Goal: Contribute content: Contribute content

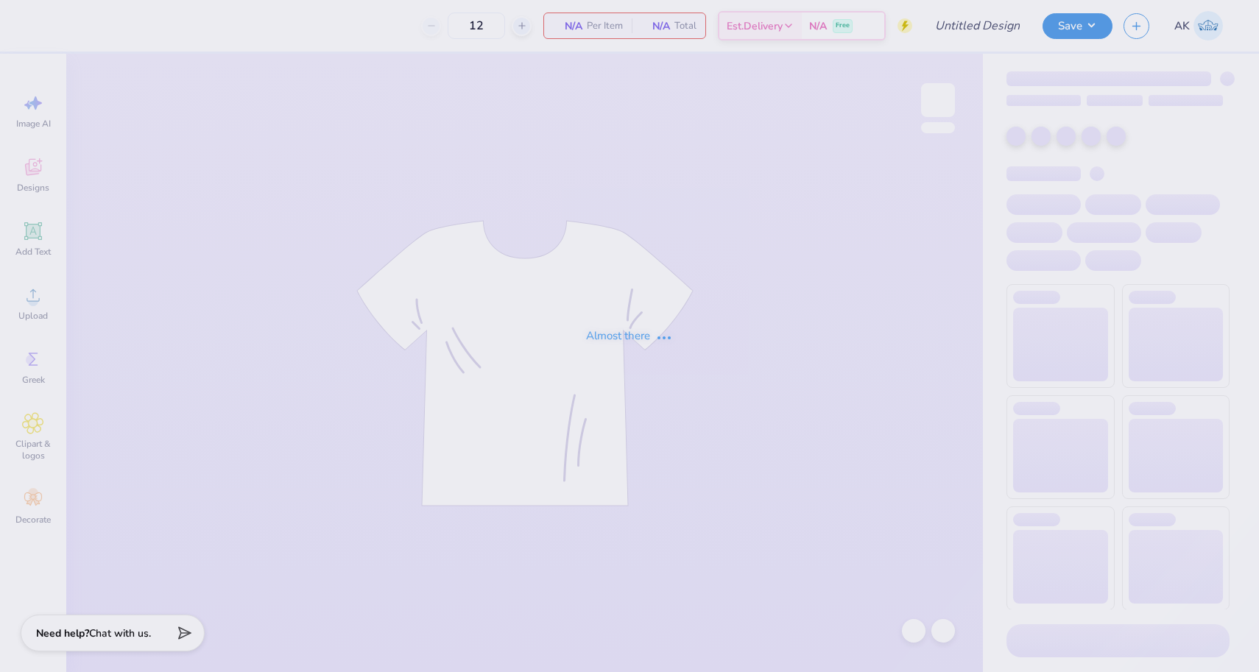
type input "Parent's Weekend"
type input "96"
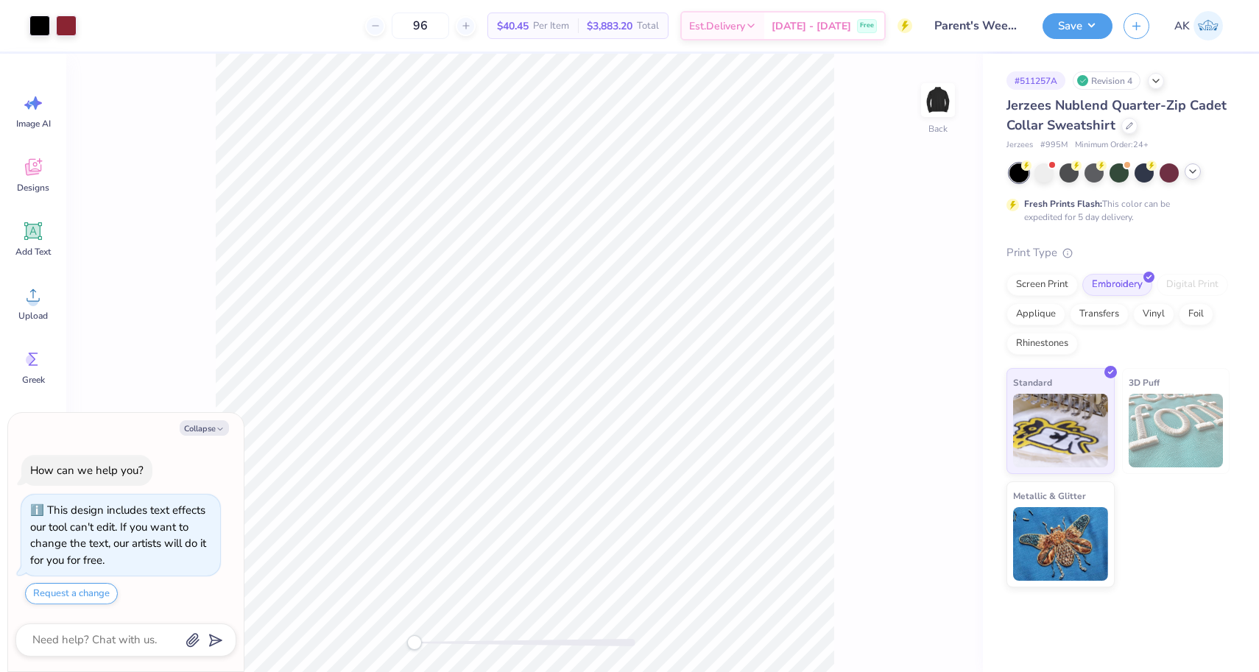
click at [1195, 166] on icon at bounding box center [1193, 172] width 12 height 12
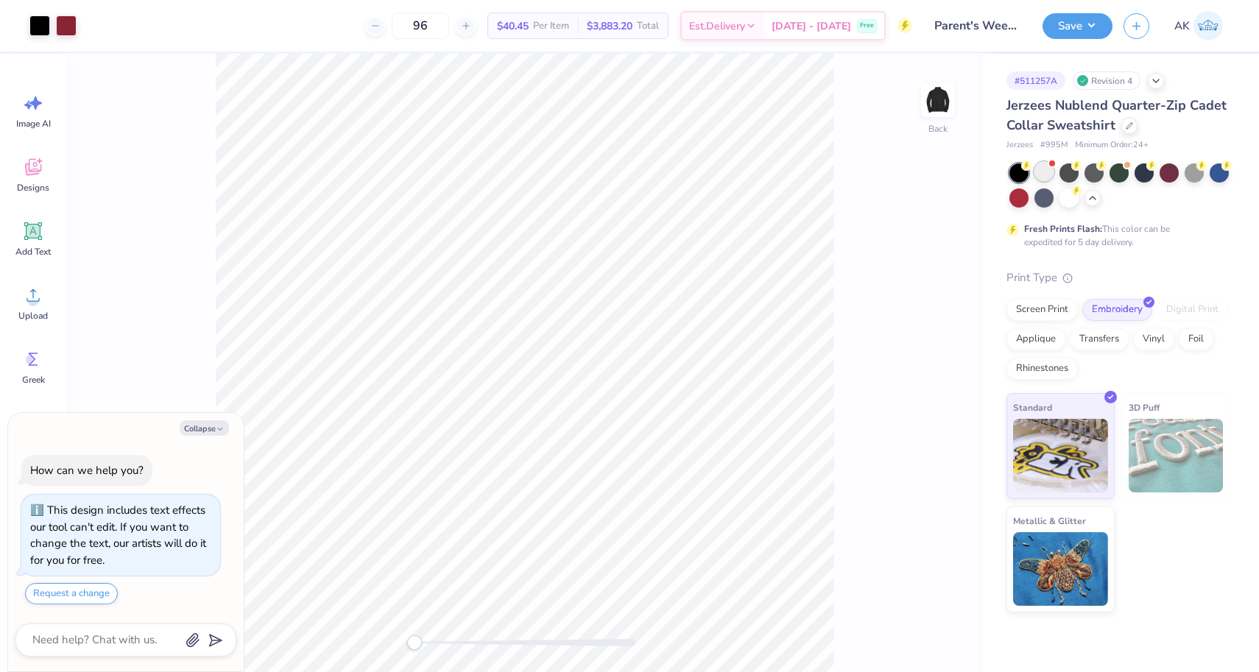
click at [1045, 179] on div at bounding box center [1043, 171] width 19 height 19
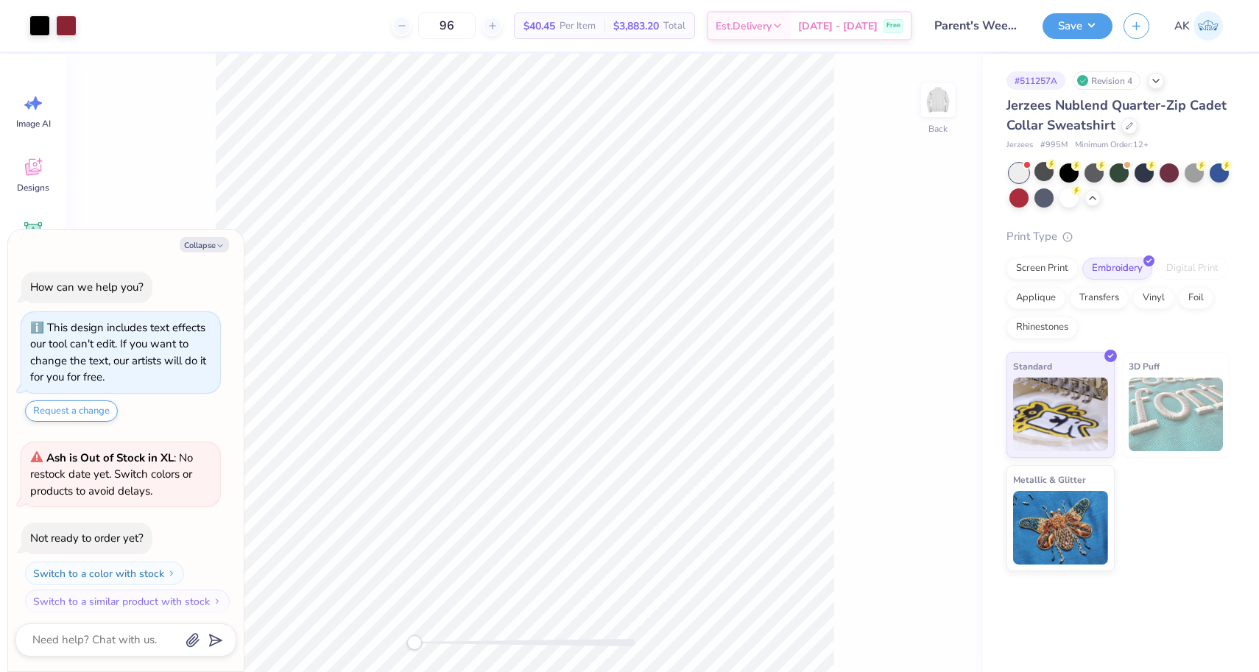
scroll to position [199, 0]
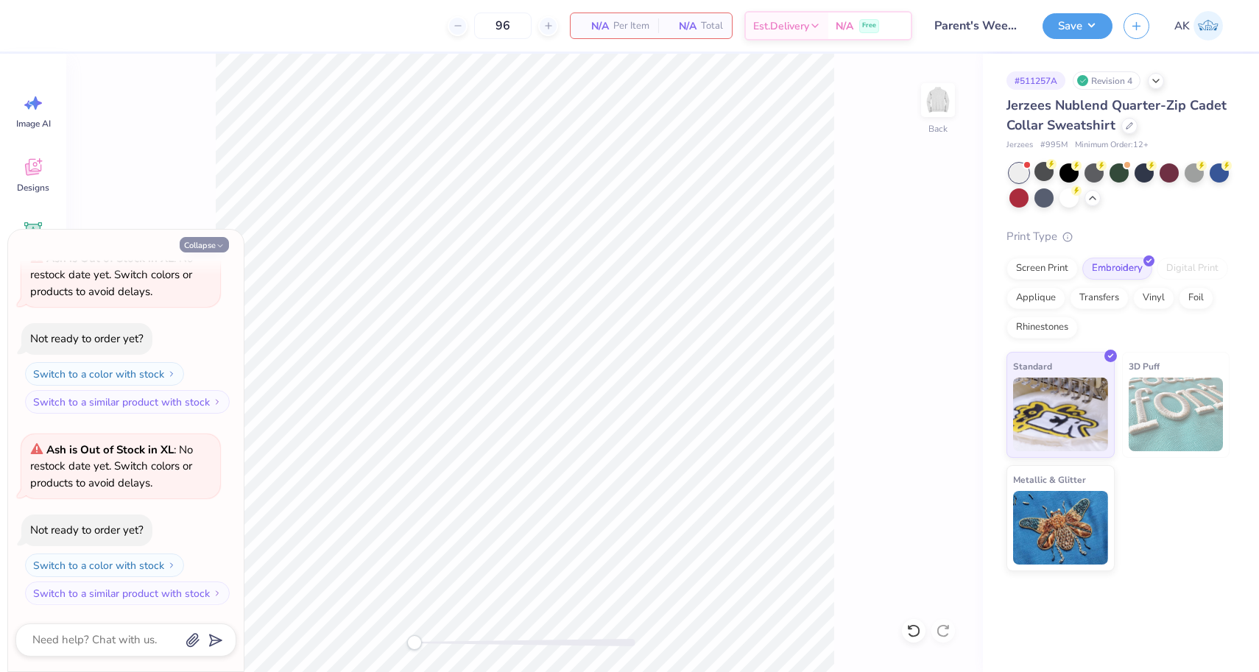
click at [214, 244] on button "Collapse" at bounding box center [204, 244] width 49 height 15
type textarea "x"
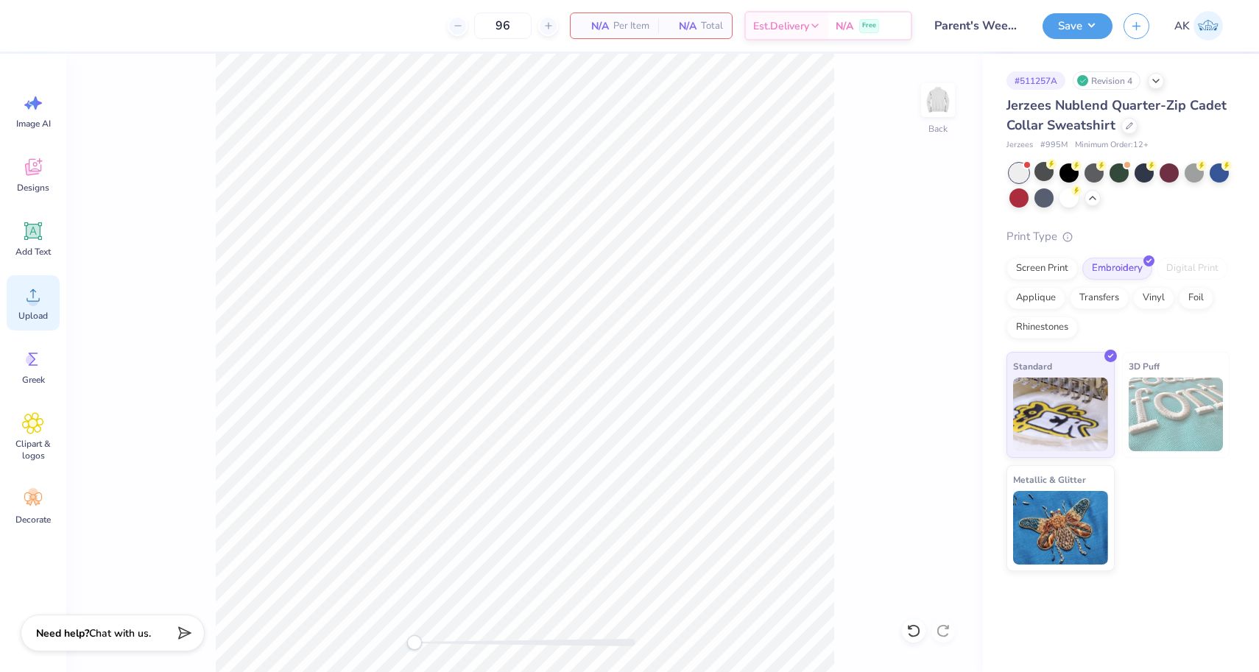
click at [46, 311] on span "Upload" at bounding box center [32, 316] width 29 height 12
click at [53, 309] on div "Upload" at bounding box center [33, 302] width 53 height 55
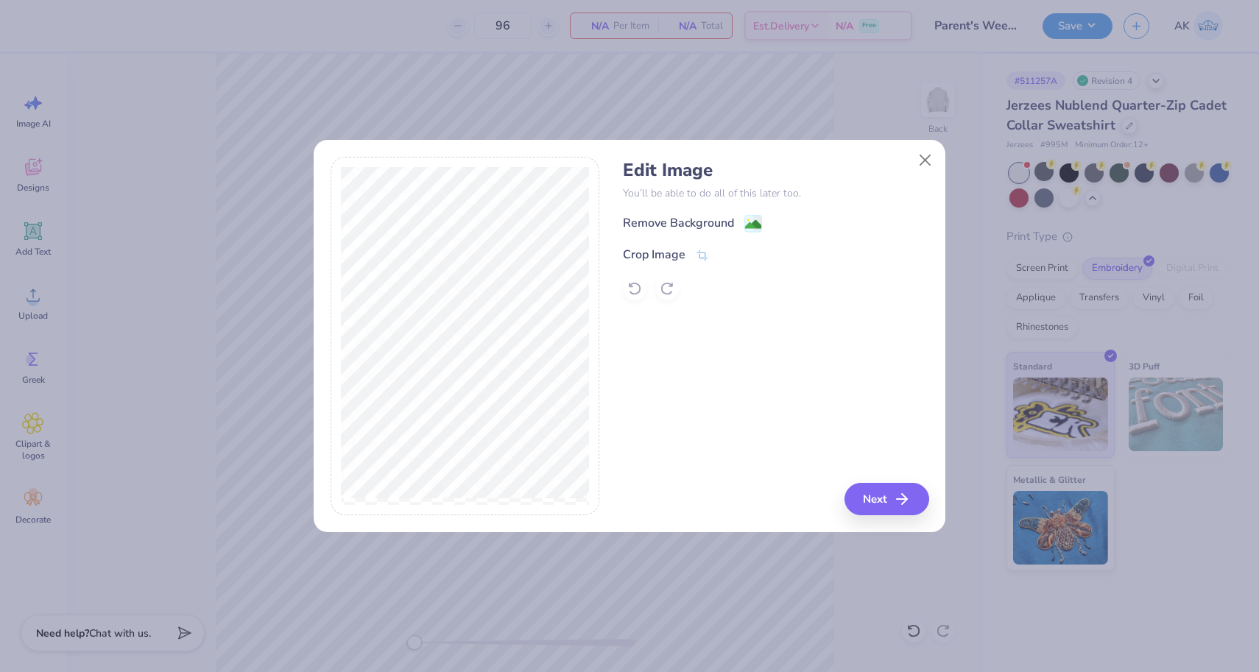
click at [691, 213] on div "Edit Image You’ll be able to do all of this later too. Remove Background Crop I…" at bounding box center [775, 230] width 305 height 141
click at [692, 219] on div "Remove Background" at bounding box center [678, 225] width 111 height 18
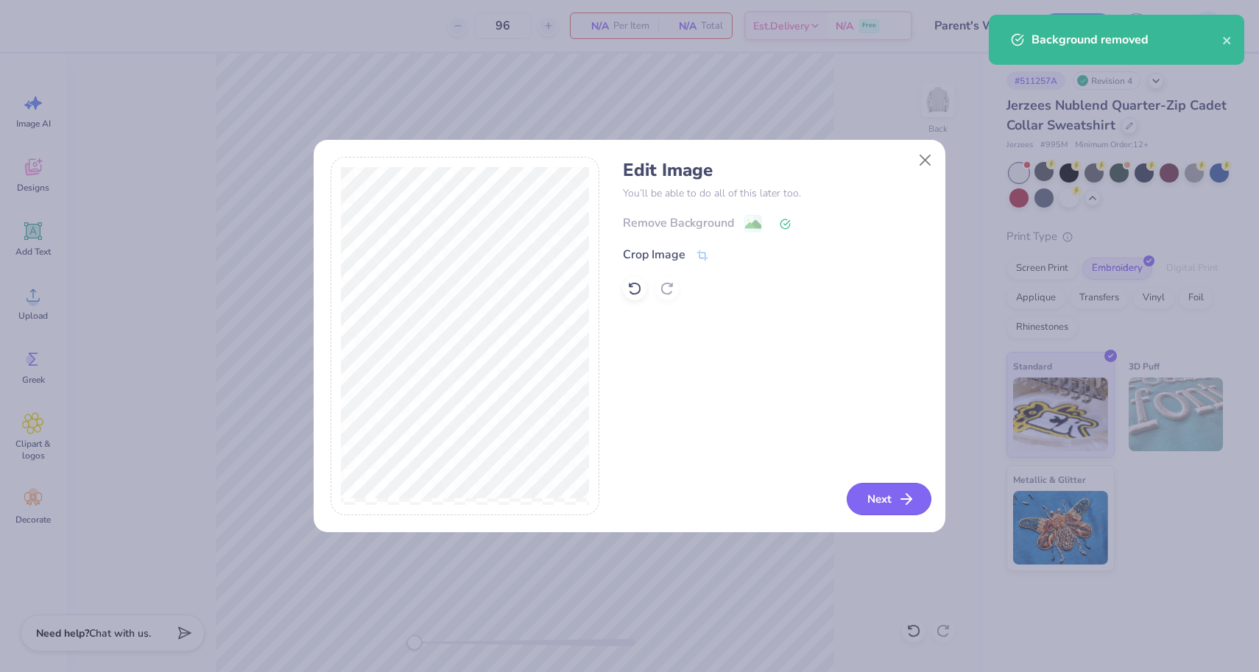
click at [905, 495] on icon "button" at bounding box center [906, 499] width 18 height 18
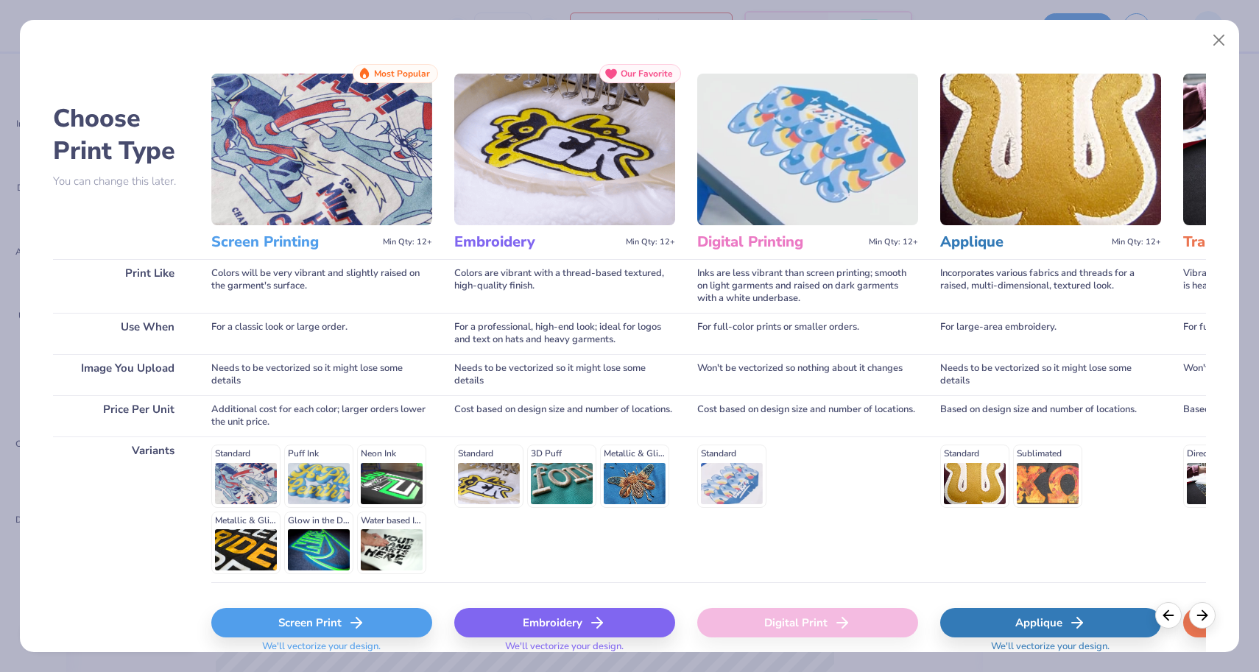
click at [479, 620] on div "Embroidery" at bounding box center [564, 622] width 221 height 29
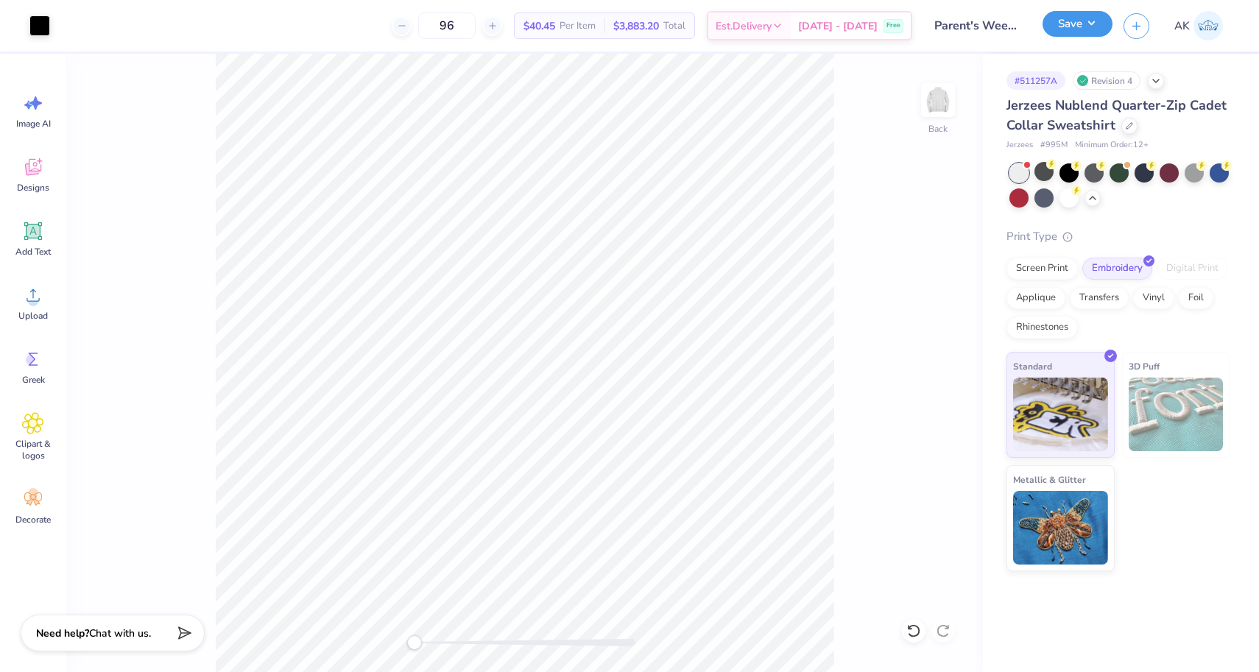
click at [1082, 19] on button "Save" at bounding box center [1077, 24] width 70 height 26
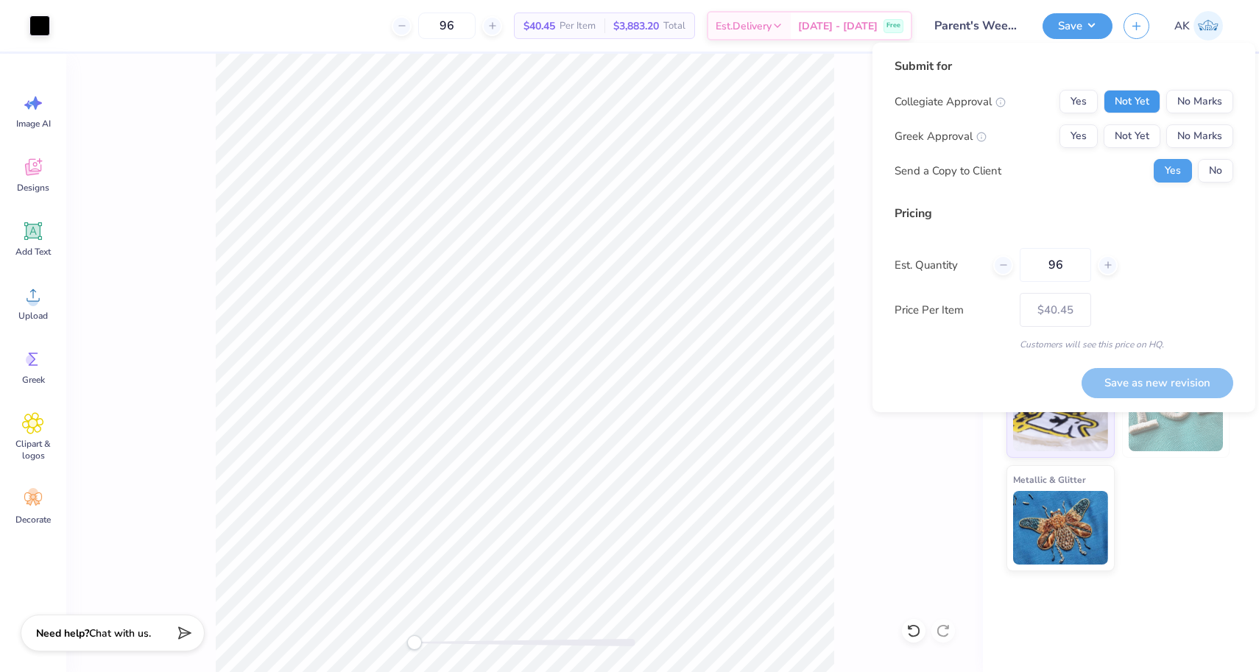
click at [1137, 103] on button "Not Yet" at bounding box center [1131, 102] width 57 height 24
click at [1137, 136] on button "Not Yet" at bounding box center [1131, 136] width 57 height 24
click at [1219, 162] on button "No" at bounding box center [1215, 171] width 35 height 24
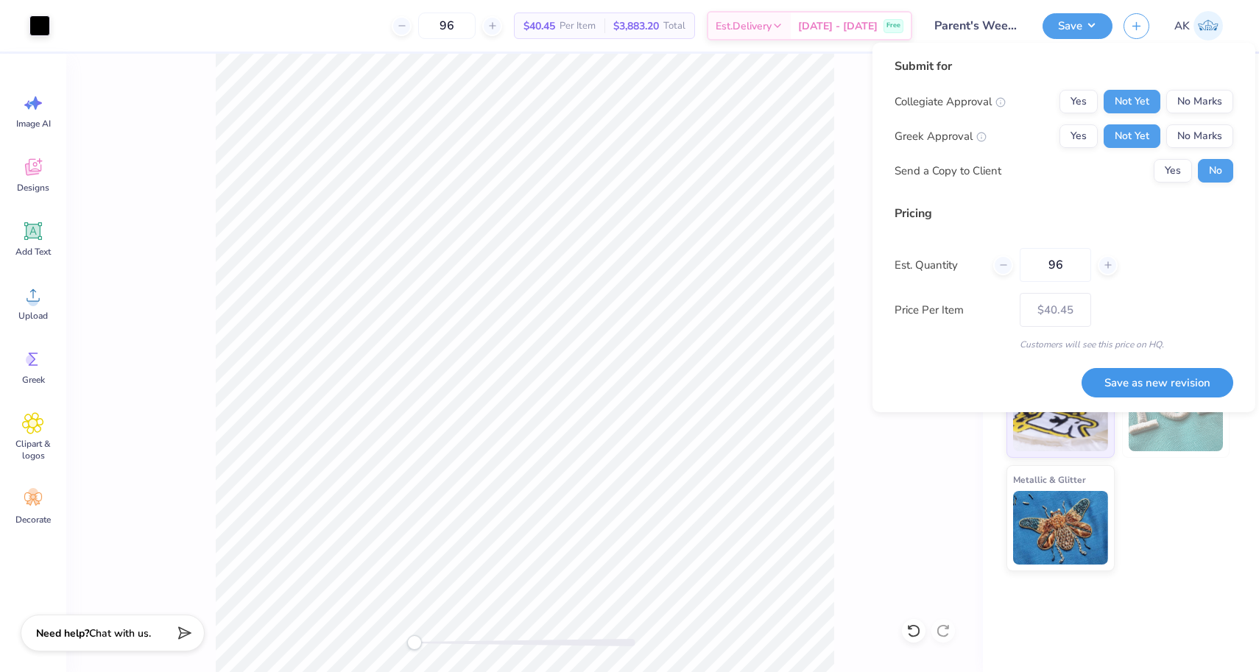
click at [1125, 373] on button "Save as new revision" at bounding box center [1157, 383] width 152 height 30
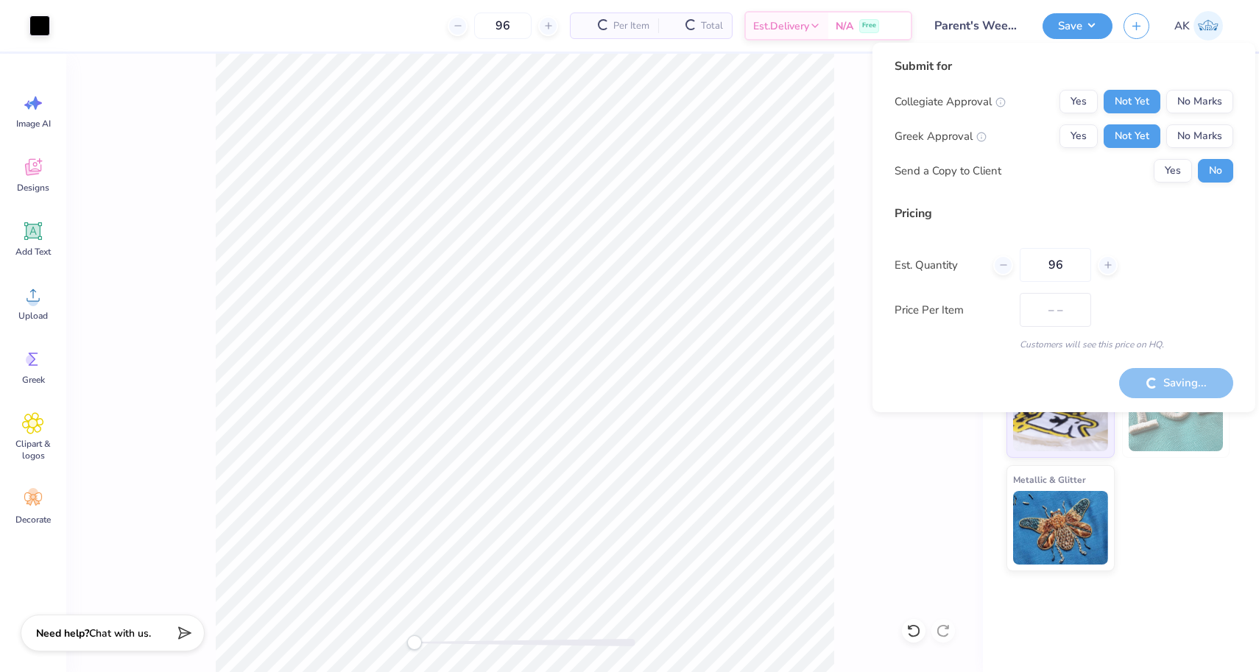
type input "$40.45"
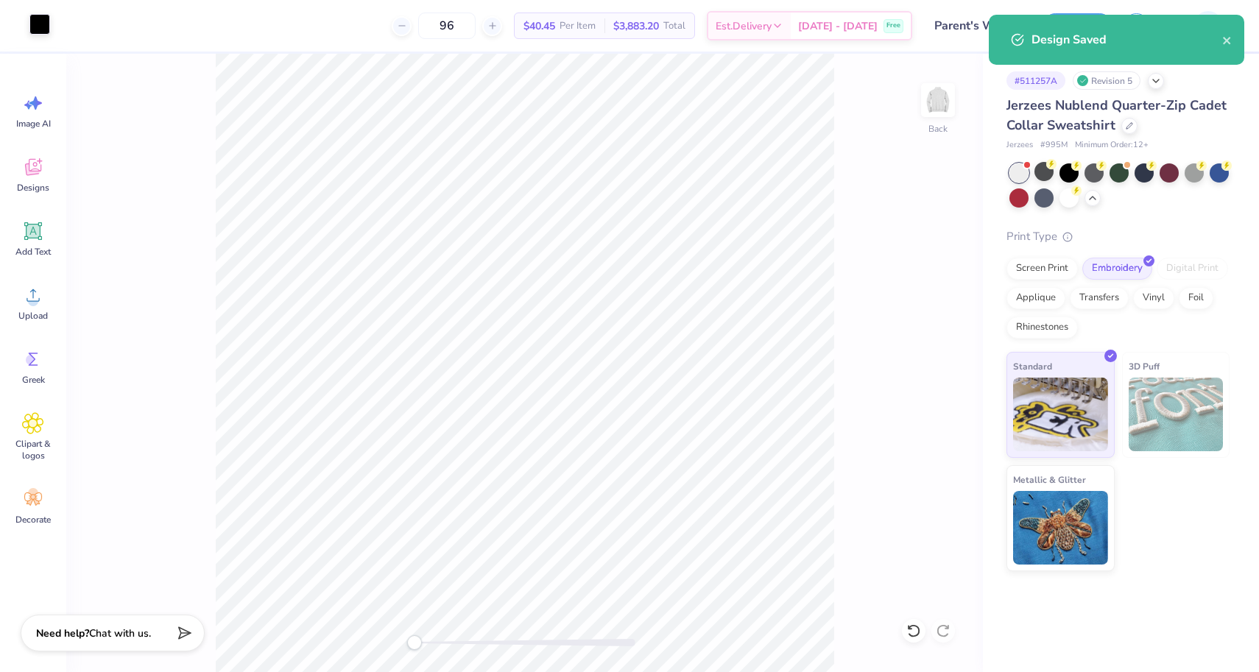
click at [41, 24] on div at bounding box center [39, 24] width 21 height 21
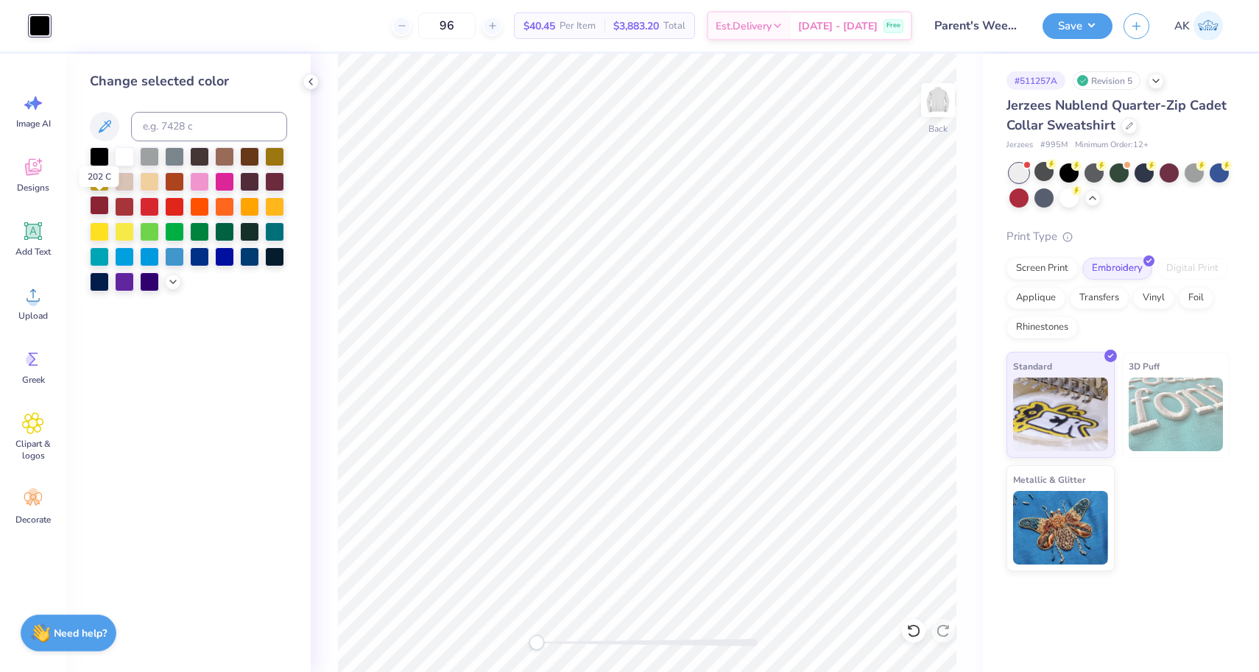
click at [96, 211] on div at bounding box center [99, 205] width 19 height 19
click at [1061, 32] on button "Save" at bounding box center [1077, 24] width 70 height 26
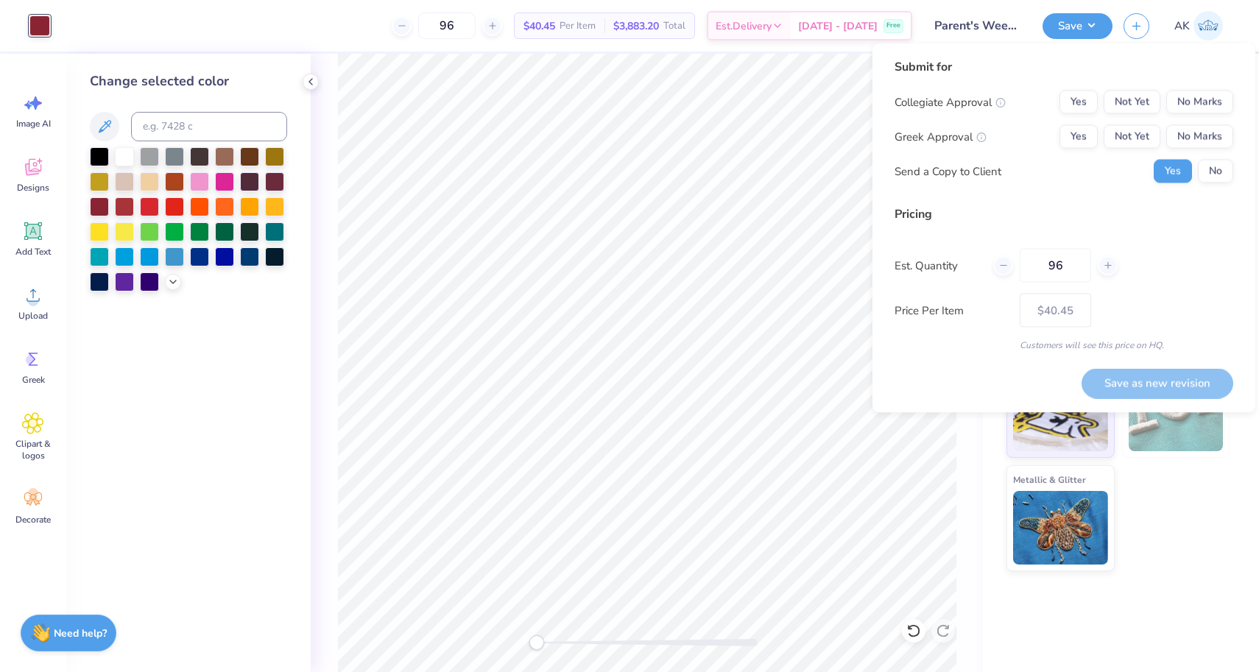
click at [1120, 118] on div "Collegiate Approval Yes Not Yet No Marks Greek Approval Yes Not Yet No Marks Se…" at bounding box center [1063, 137] width 339 height 93
click at [1120, 107] on button "Not Yet" at bounding box center [1131, 103] width 57 height 24
click at [1120, 125] on button "Not Yet" at bounding box center [1131, 137] width 57 height 24
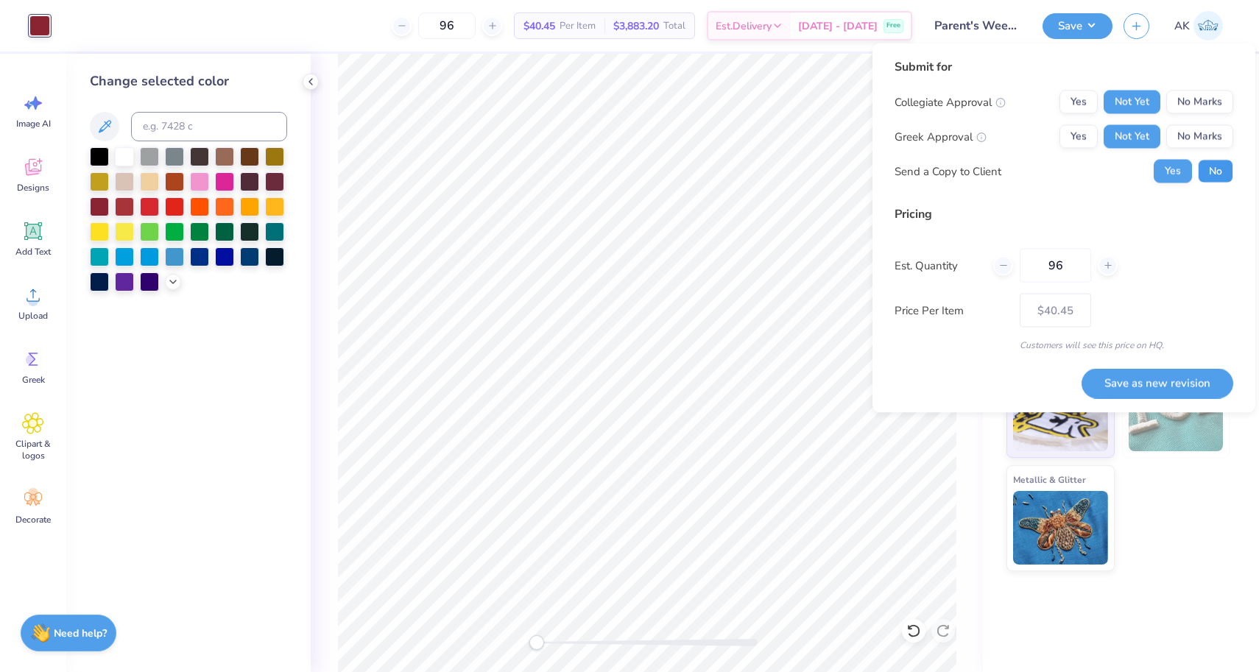
click at [1215, 172] on button "No" at bounding box center [1215, 172] width 35 height 24
click at [1139, 378] on button "Save as new revision" at bounding box center [1157, 383] width 152 height 30
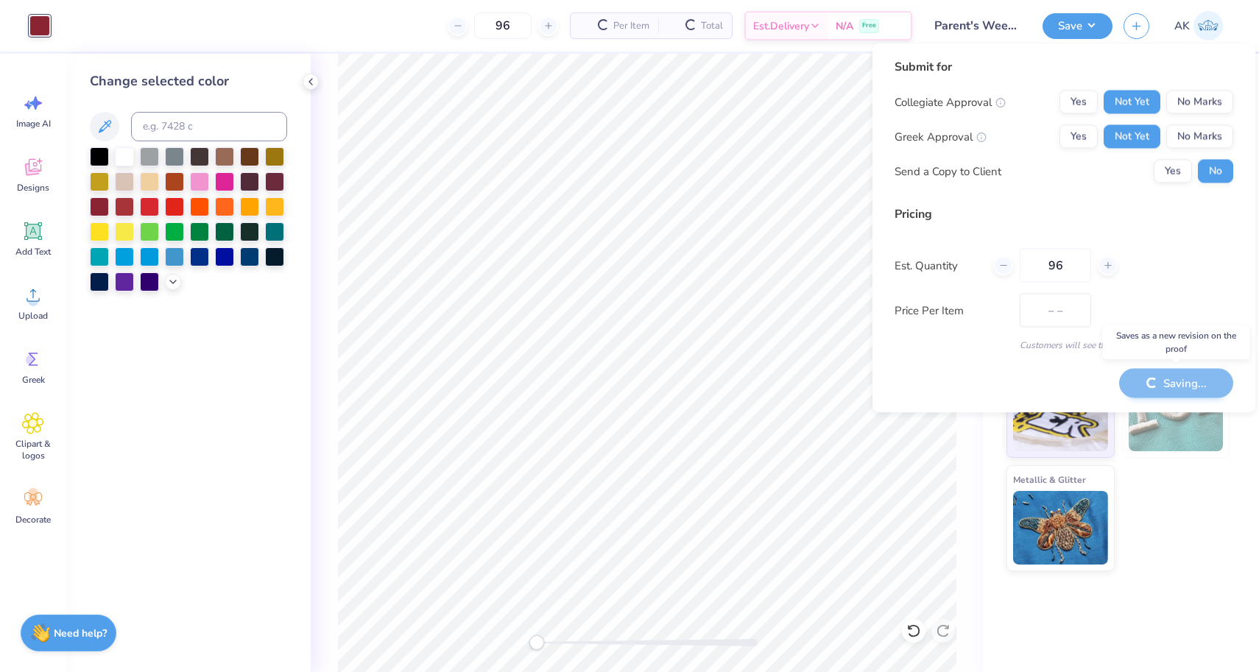
type input "$40.45"
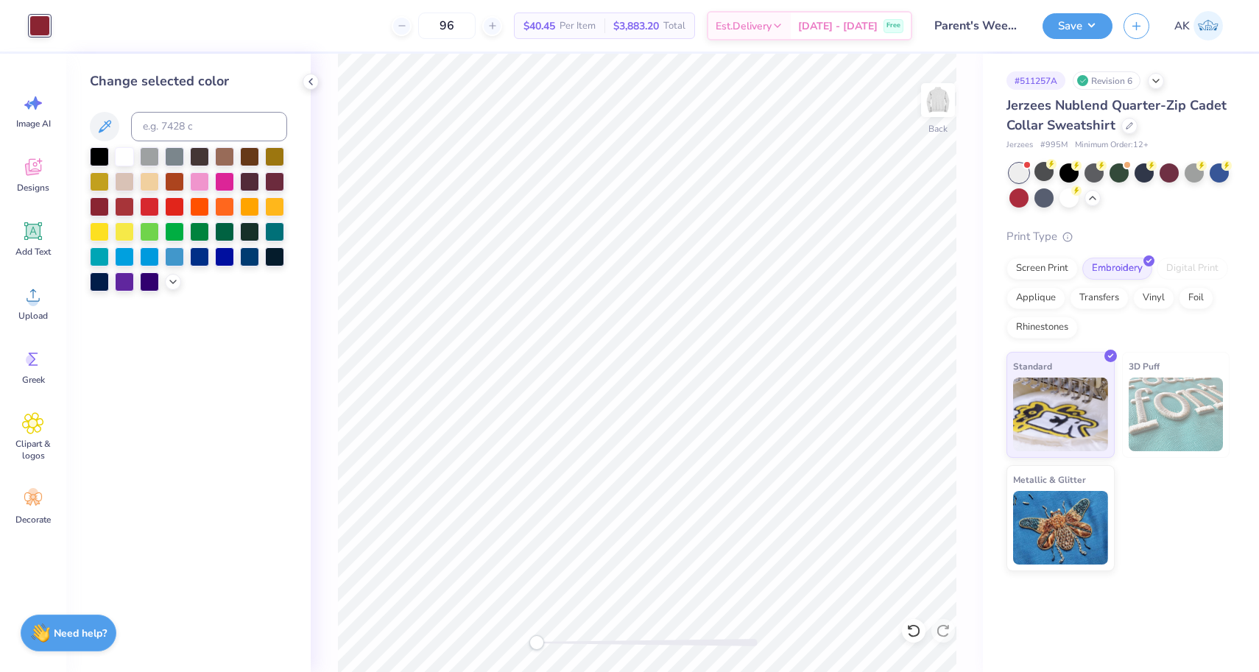
click at [1080, 173] on div at bounding box center [1119, 185] width 220 height 44
click at [1075, 173] on div at bounding box center [1068, 171] width 19 height 19
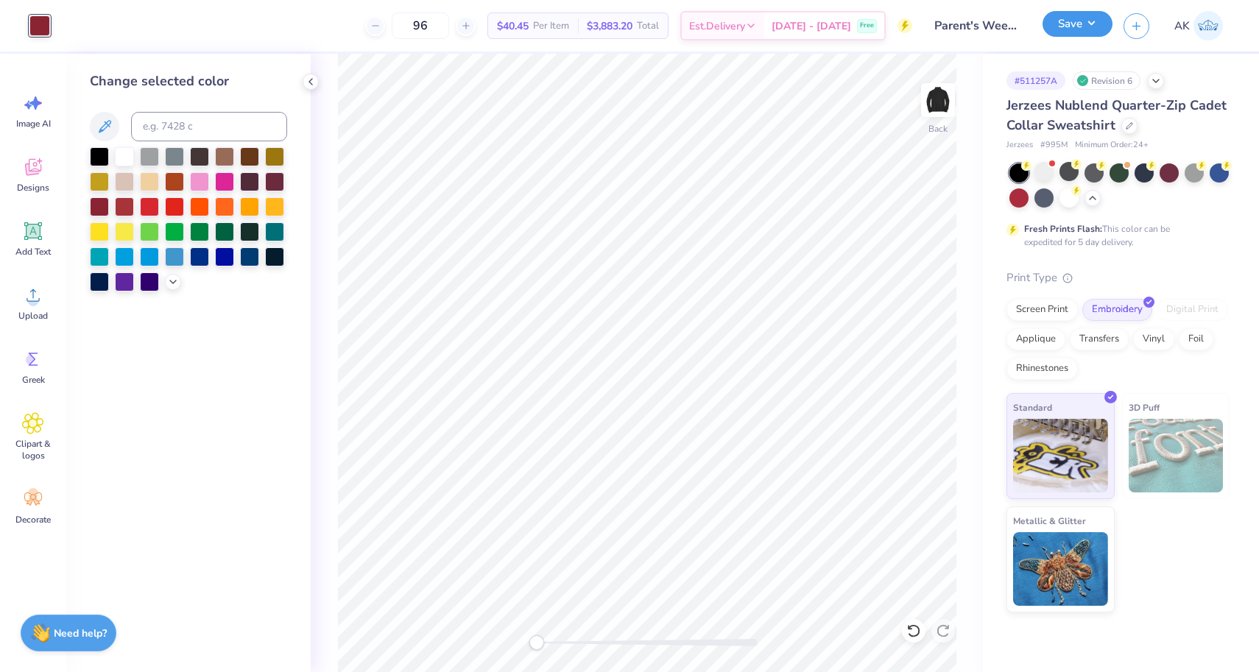
click at [1056, 29] on button "Save" at bounding box center [1077, 24] width 70 height 26
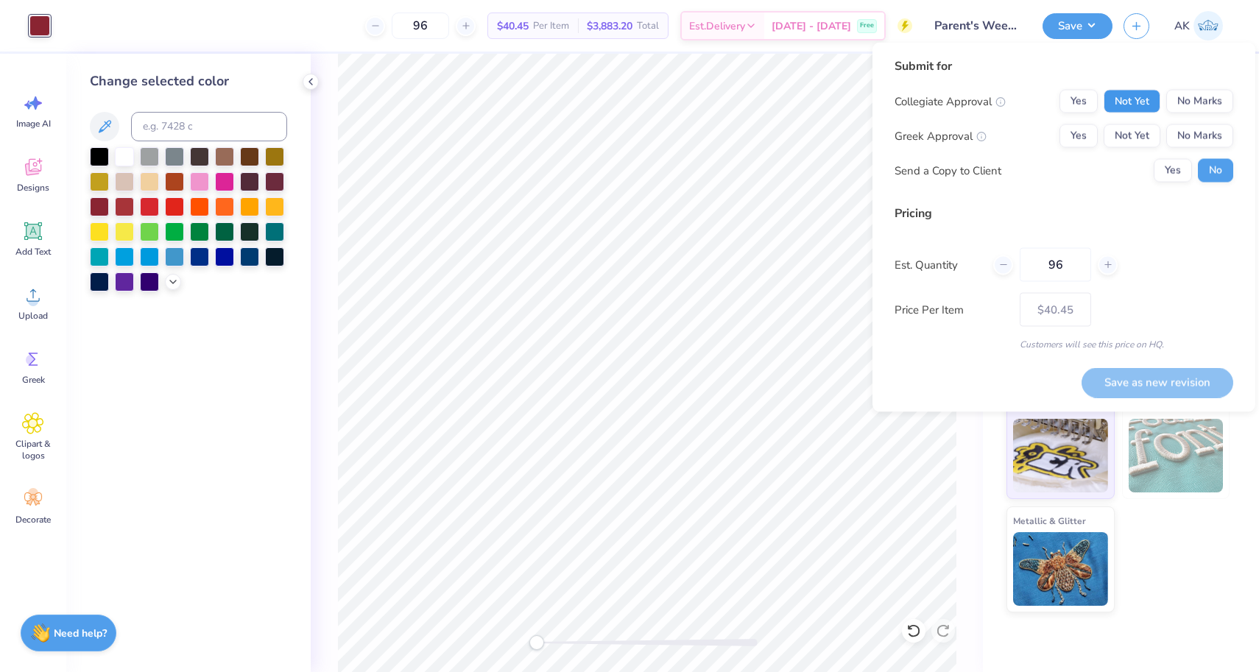
click at [1120, 102] on button "Not Yet" at bounding box center [1131, 102] width 57 height 24
click at [1120, 136] on button "Not Yet" at bounding box center [1131, 136] width 57 height 24
click at [1128, 395] on button "Save as new revision" at bounding box center [1157, 382] width 152 height 30
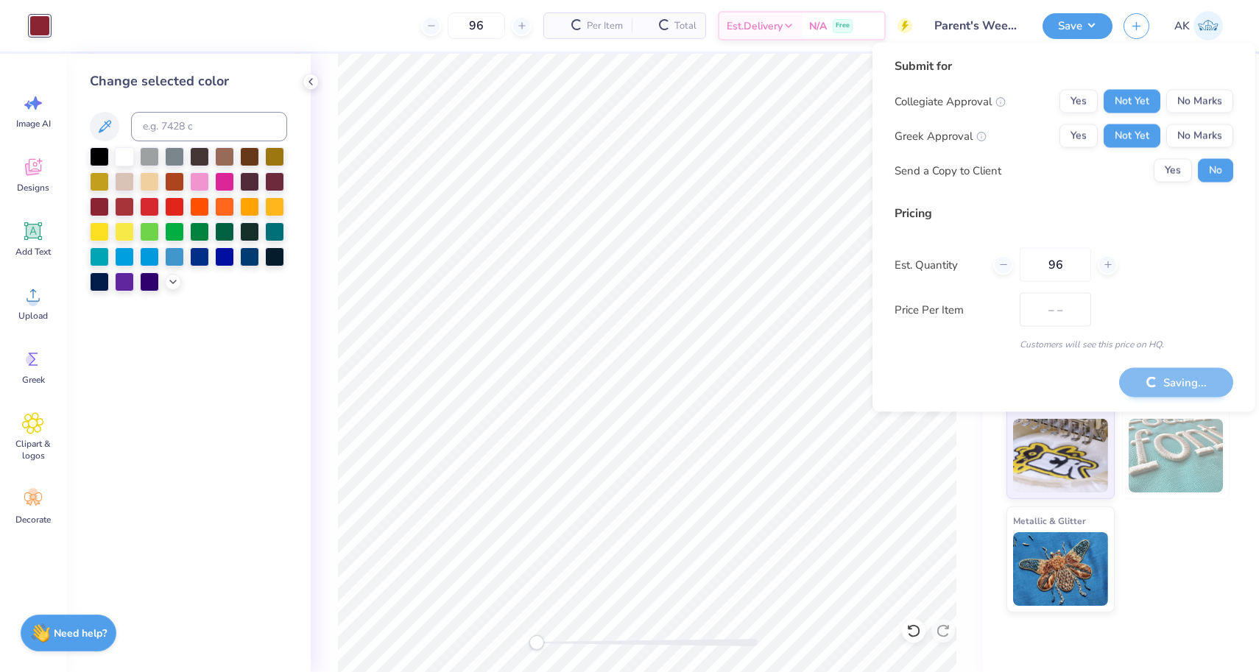
type input "$40.45"
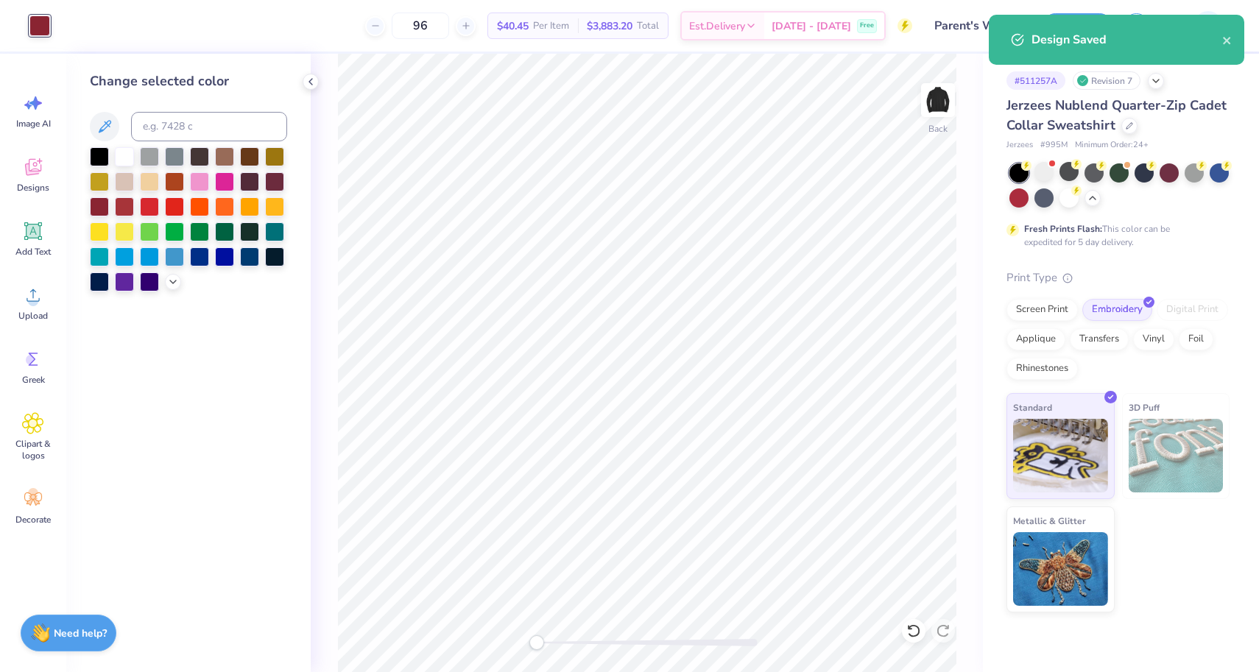
click at [29, 23] on div at bounding box center [39, 25] width 21 height 21
click at [120, 162] on div at bounding box center [124, 155] width 19 height 19
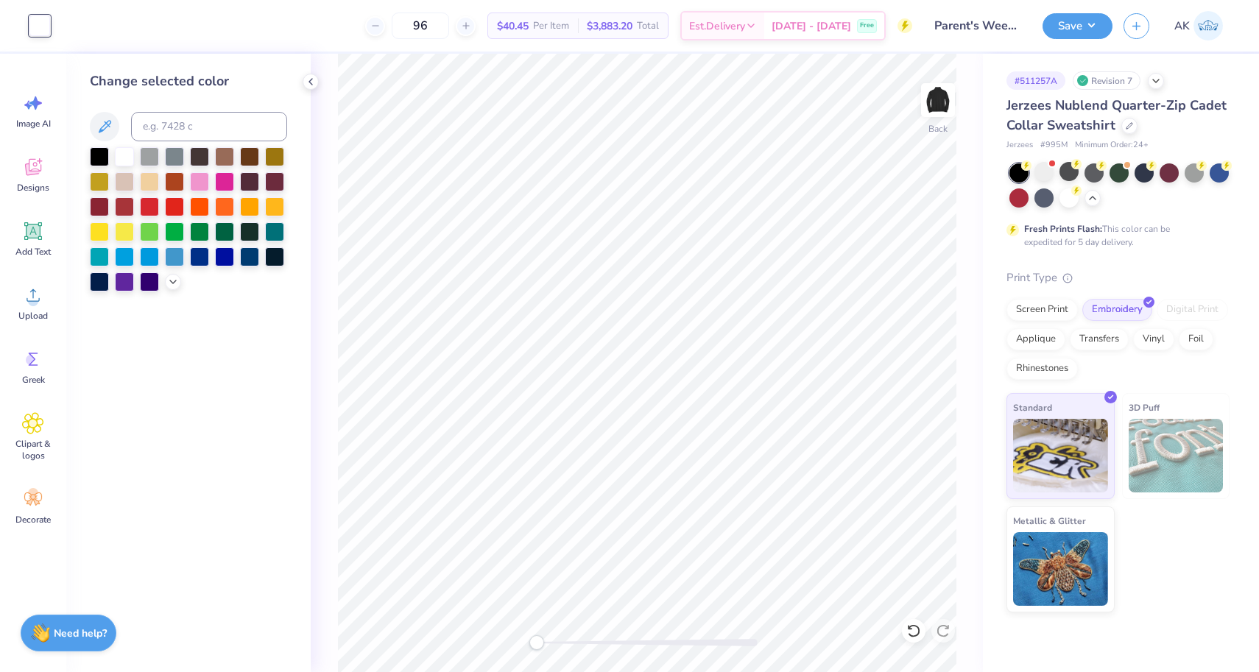
click at [1078, 32] on div "Design Saved" at bounding box center [1116, 45] width 261 height 67
click at [1082, 19] on button "Save" at bounding box center [1077, 24] width 70 height 26
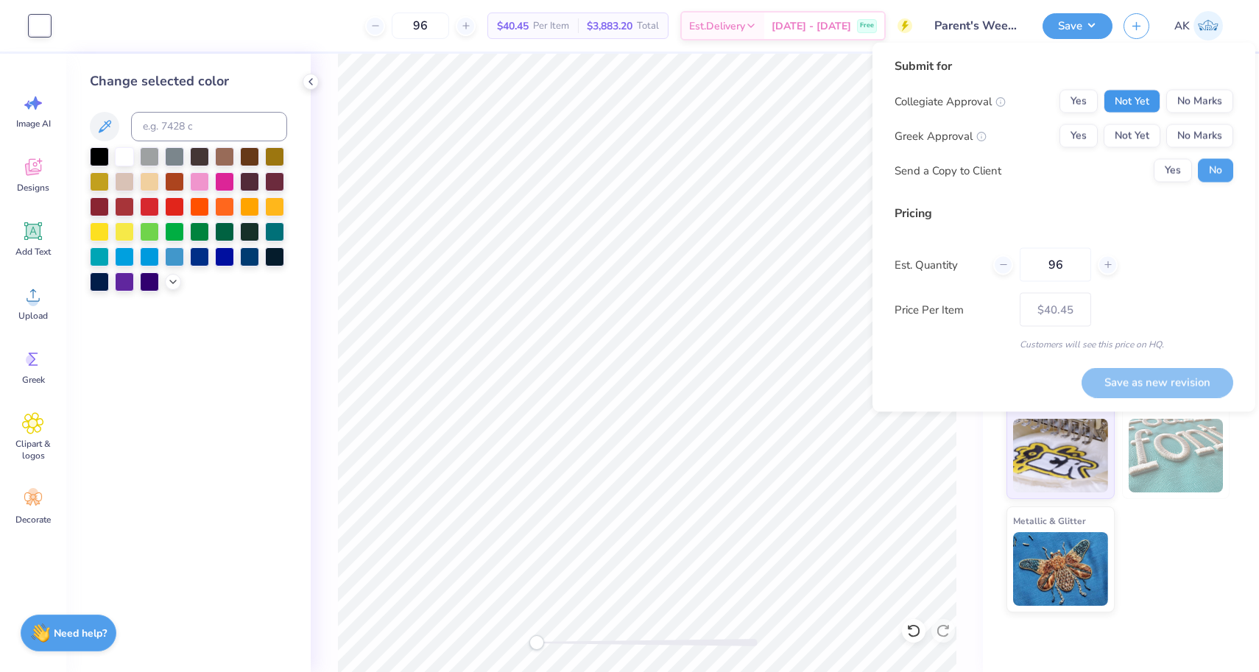
click at [1138, 94] on button "Not Yet" at bounding box center [1131, 102] width 57 height 24
click at [1134, 135] on button "Not Yet" at bounding box center [1131, 136] width 57 height 24
click at [1121, 392] on button "Save as new revision" at bounding box center [1157, 382] width 152 height 30
type input "$40.45"
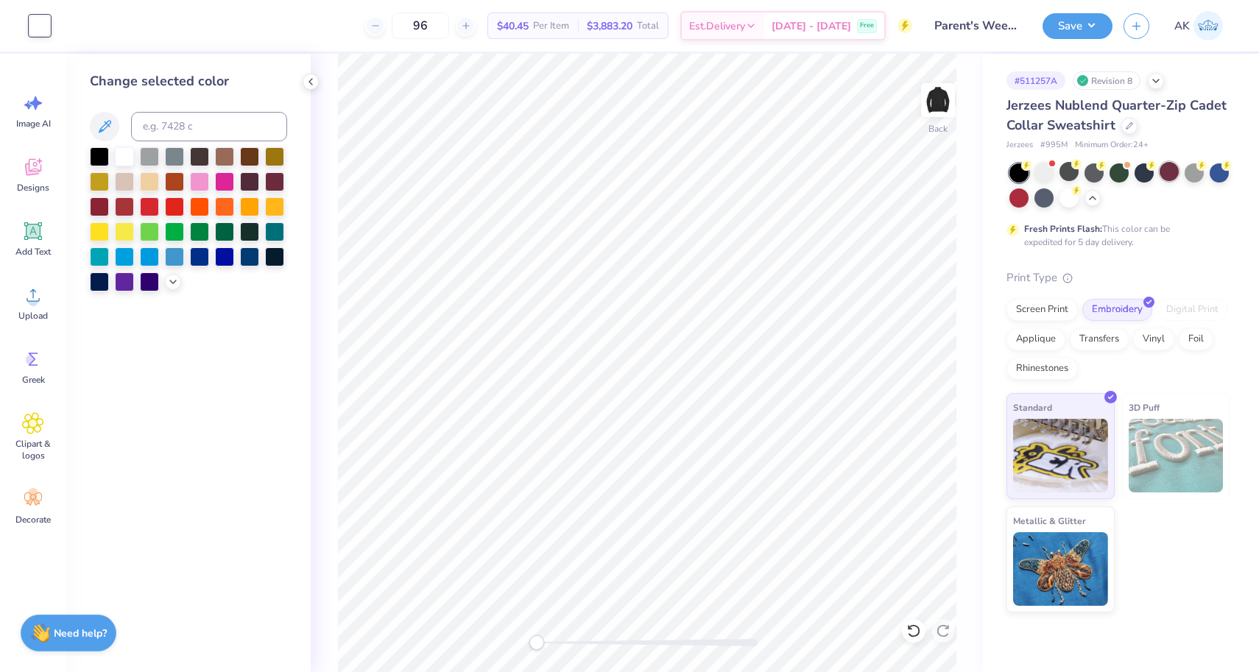
click at [1164, 178] on div at bounding box center [1168, 171] width 19 height 19
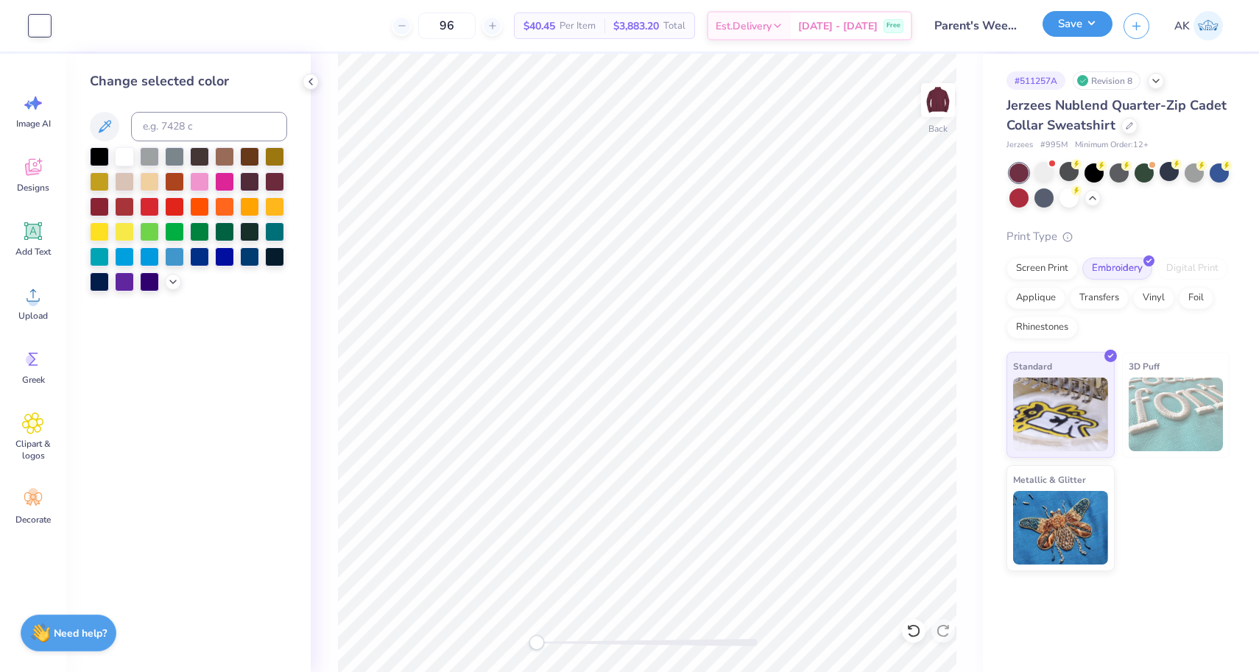
click at [1091, 24] on button "Save" at bounding box center [1077, 24] width 70 height 26
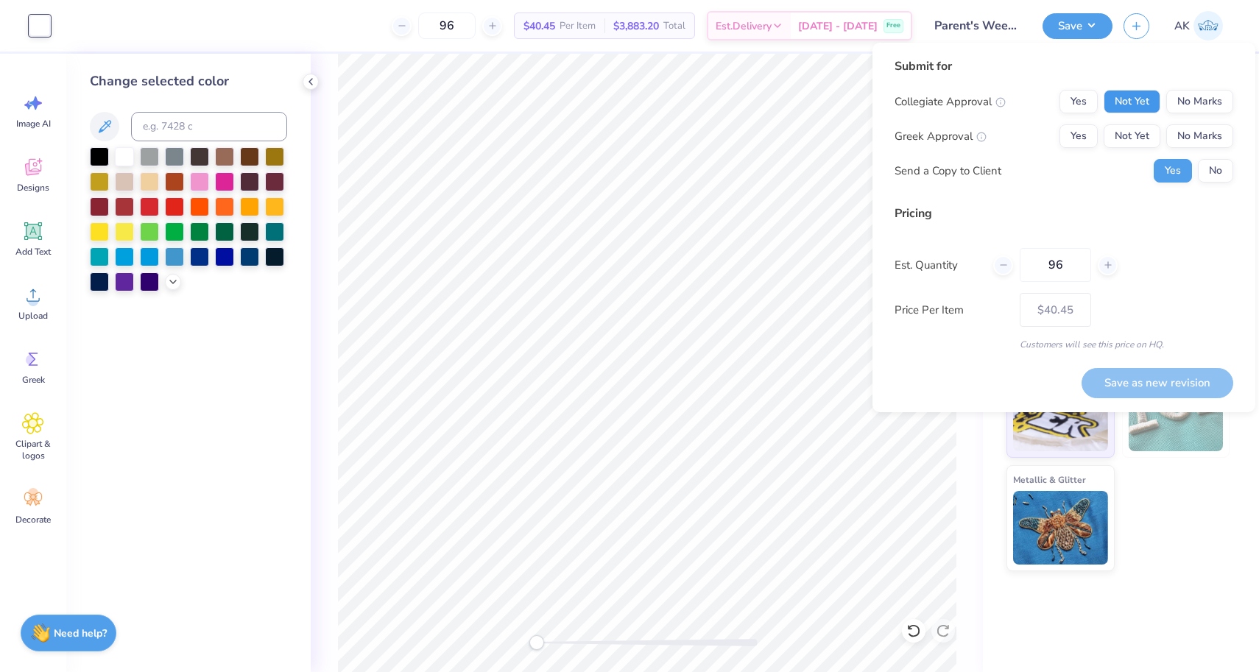
click at [1107, 98] on button "Not Yet" at bounding box center [1131, 102] width 57 height 24
click at [1107, 123] on div "Collegiate Approval Yes Not Yet No Marks Greek Approval Yes Not Yet No Marks Se…" at bounding box center [1063, 136] width 339 height 93
click at [1110, 135] on button "Not Yet" at bounding box center [1131, 136] width 57 height 24
click at [1206, 169] on button "No" at bounding box center [1215, 171] width 35 height 24
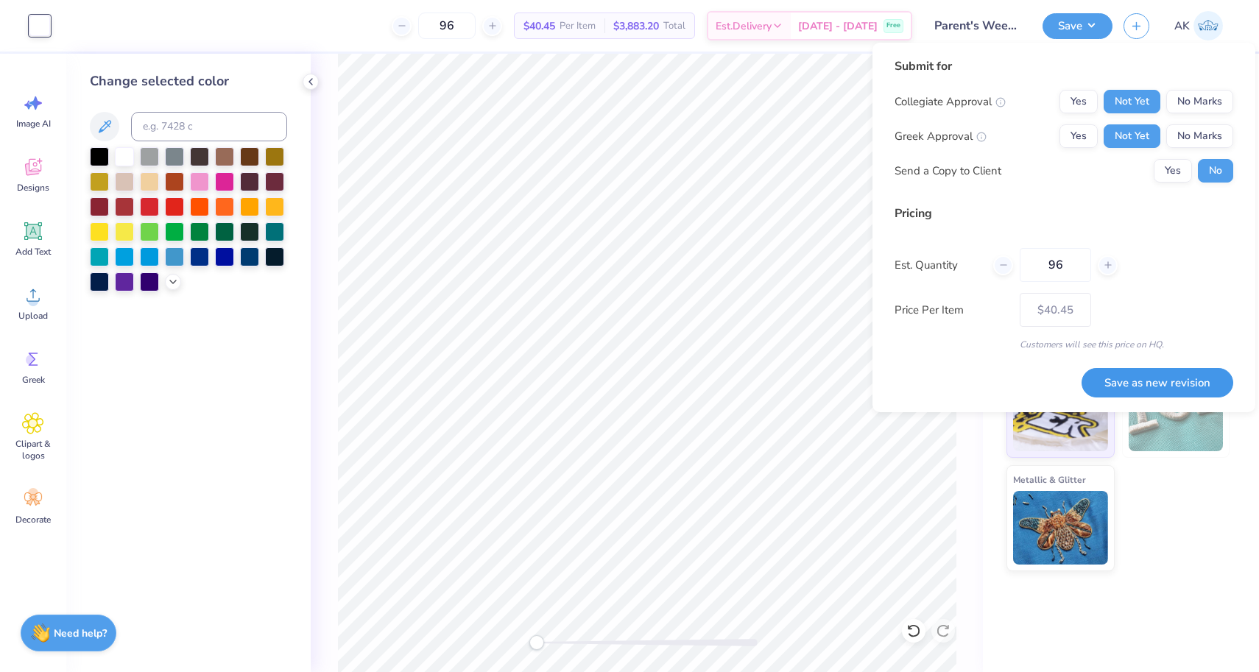
click at [1111, 381] on button "Save as new revision" at bounding box center [1157, 383] width 152 height 30
type input "$40.45"
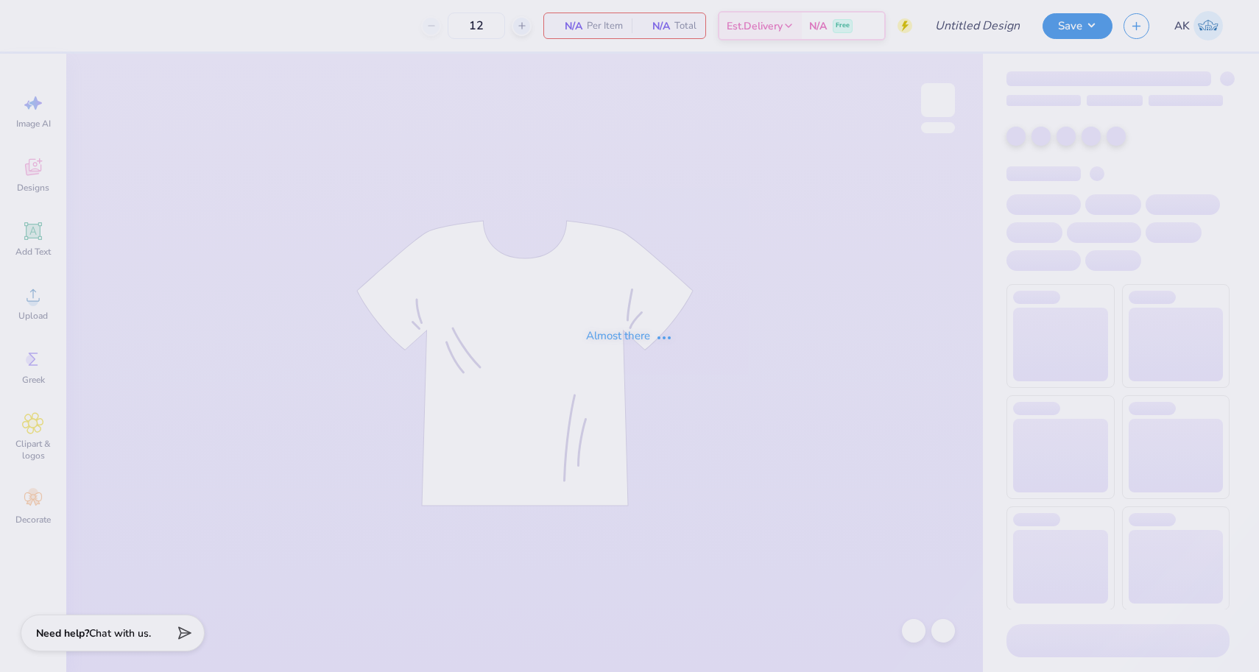
type input "Parent's Weekend"
type input "96"
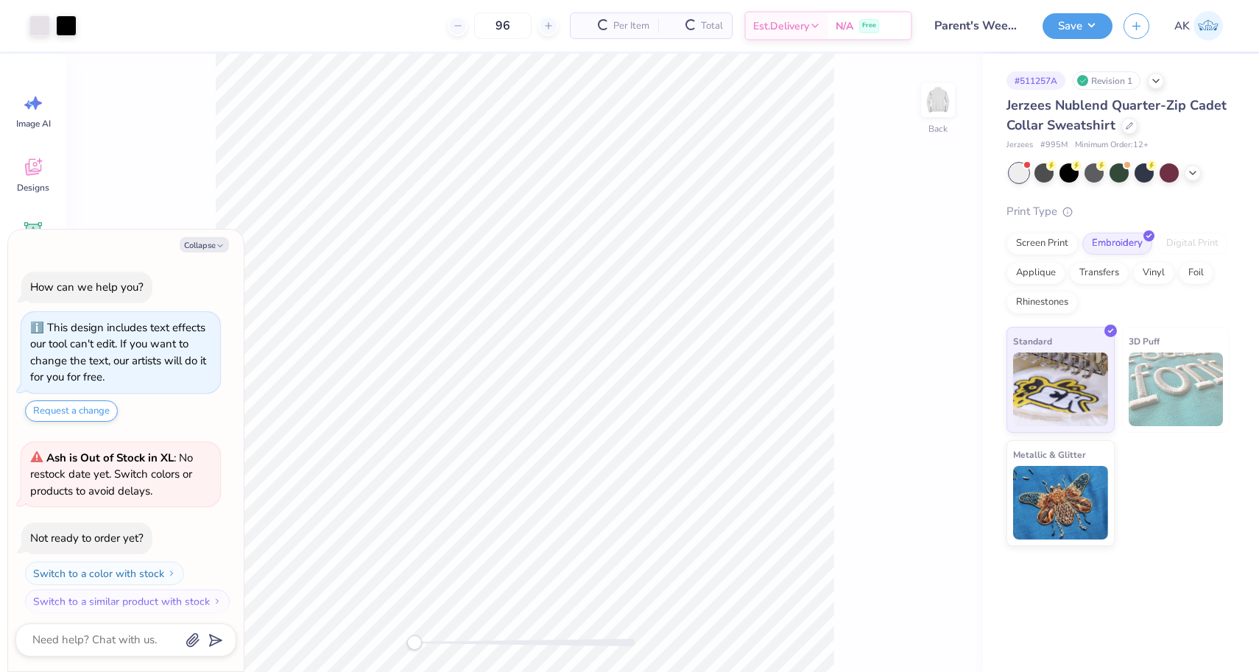
scroll to position [8, 0]
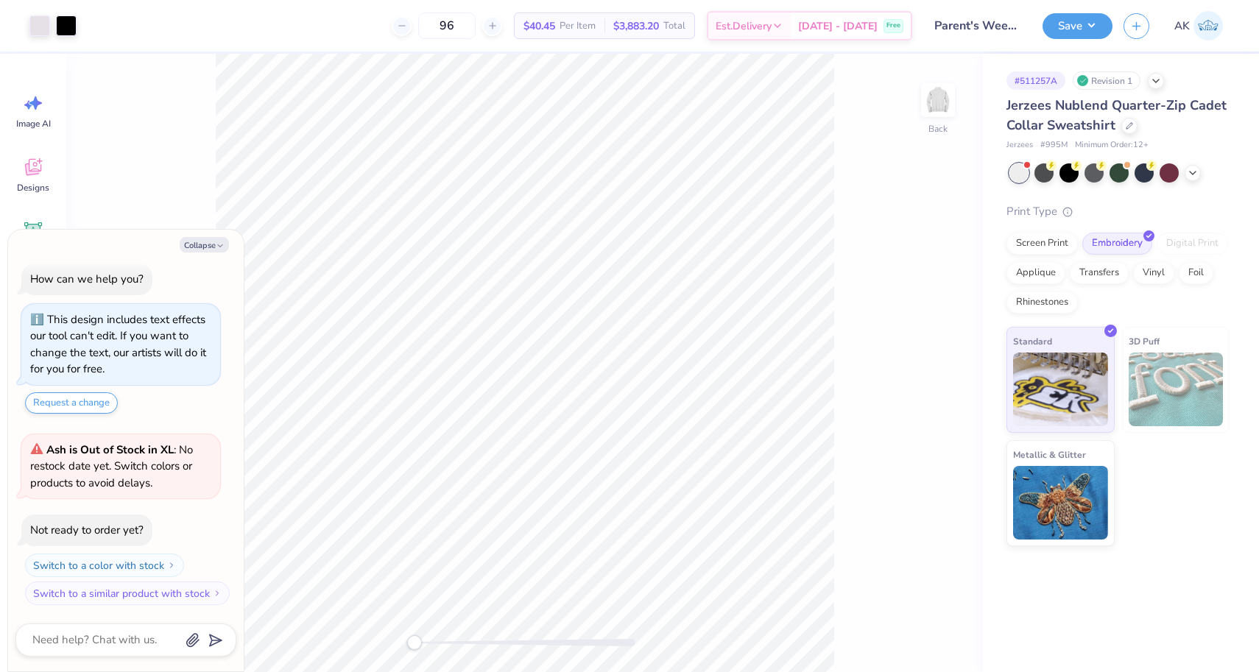
type textarea "x"
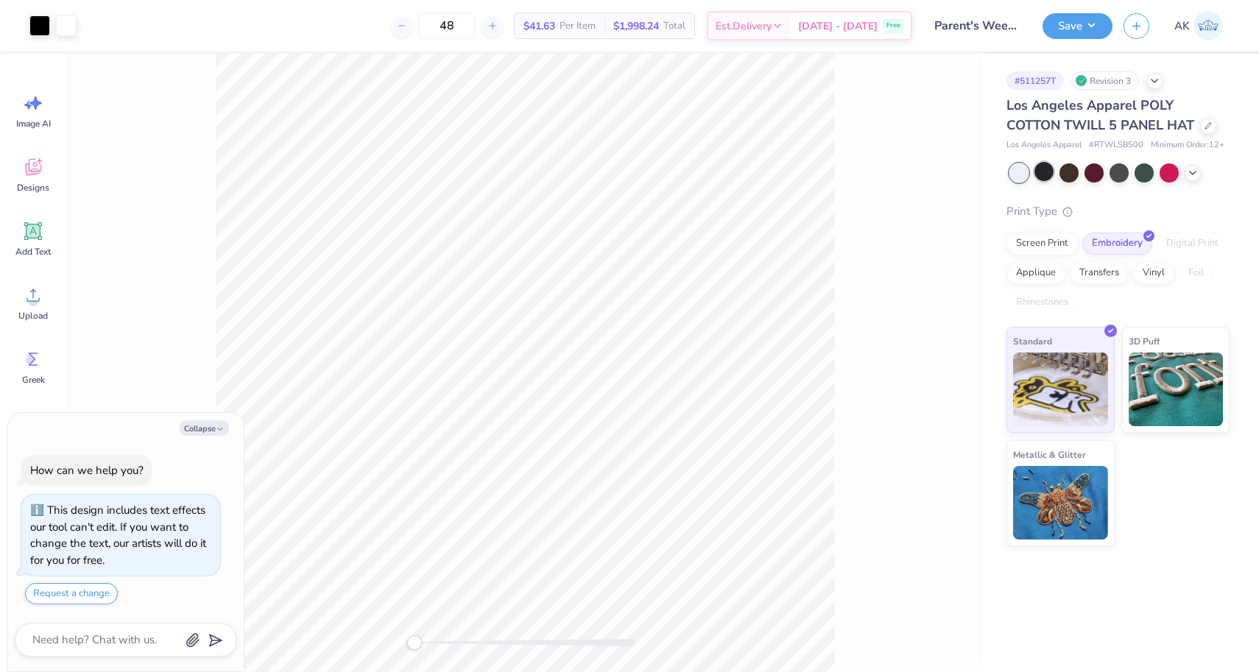
click at [1045, 172] on div at bounding box center [1043, 171] width 19 height 19
click at [63, 21] on div at bounding box center [66, 24] width 21 height 21
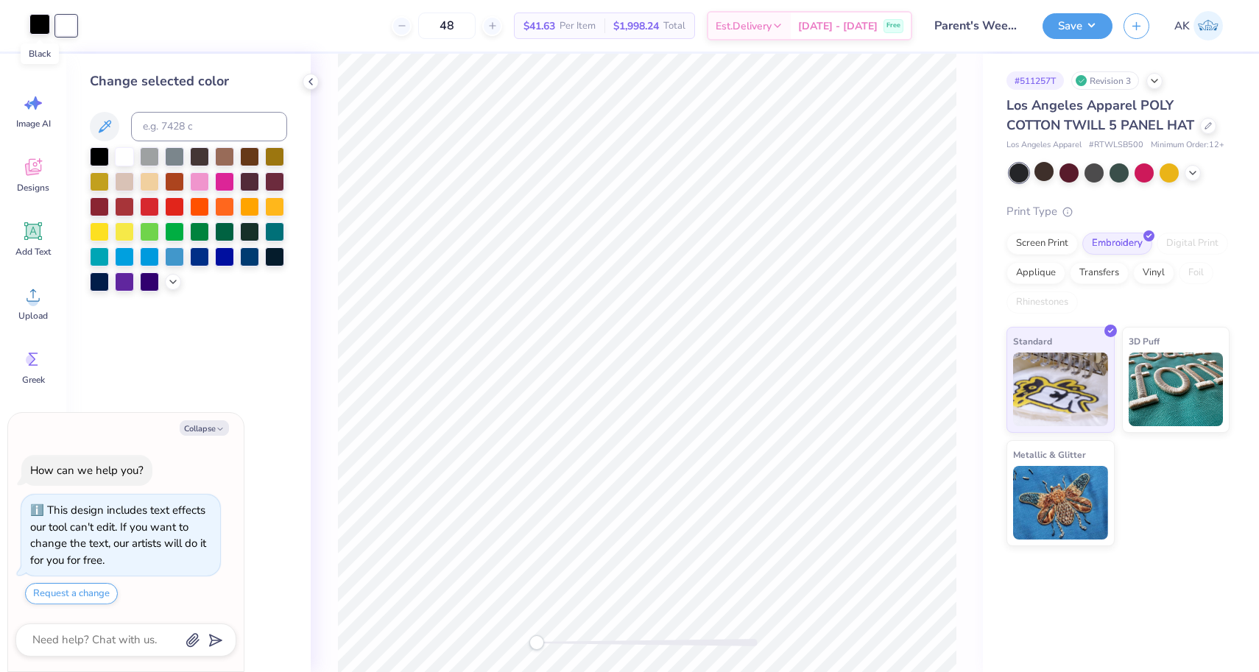
click at [38, 27] on div at bounding box center [39, 24] width 21 height 21
click at [102, 184] on div at bounding box center [99, 180] width 19 height 19
click at [65, 29] on div at bounding box center [66, 24] width 21 height 21
click at [99, 156] on div at bounding box center [99, 155] width 19 height 19
click at [37, 24] on div at bounding box center [39, 24] width 21 height 21
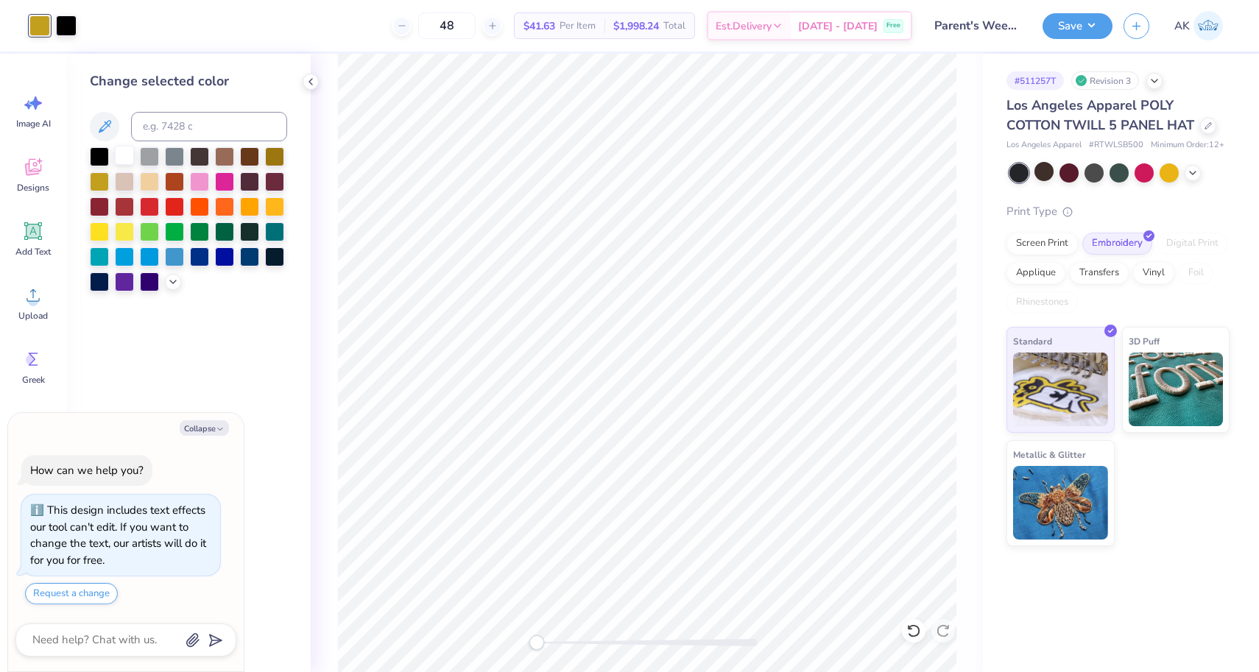
click at [121, 152] on div at bounding box center [124, 155] width 19 height 19
click at [1068, 36] on button "Save" at bounding box center [1077, 24] width 70 height 26
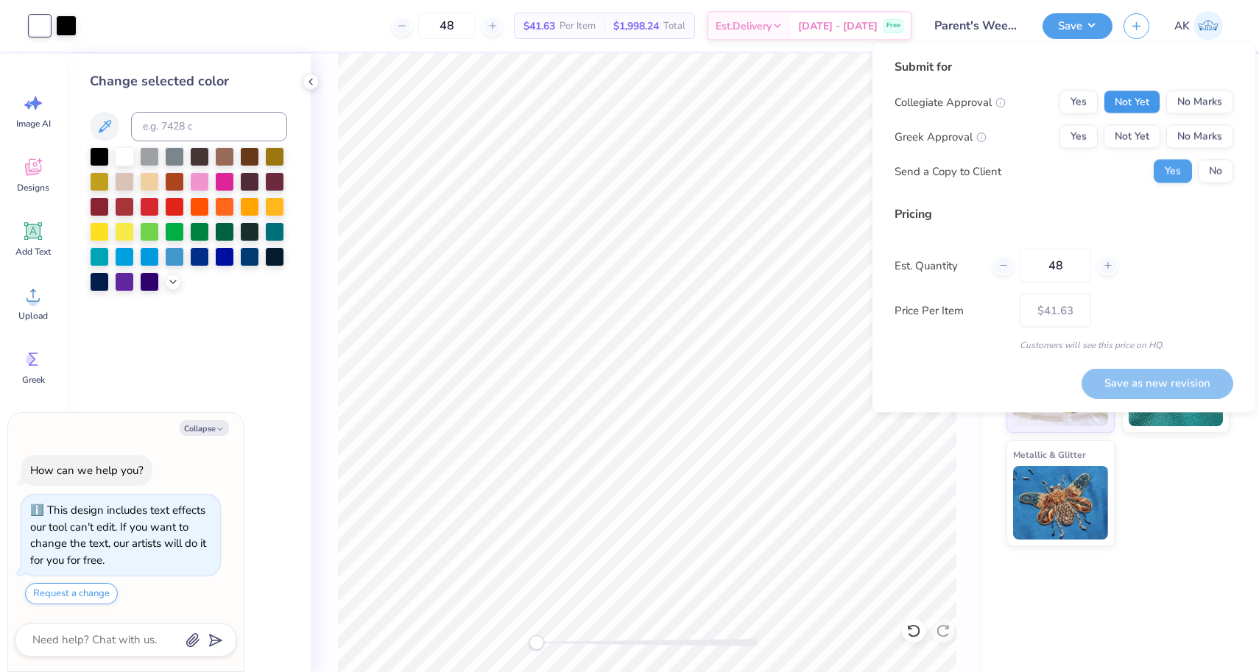
click at [1127, 94] on button "Not Yet" at bounding box center [1131, 103] width 57 height 24
click at [1127, 135] on button "Not Yet" at bounding box center [1131, 137] width 57 height 24
click at [1206, 171] on button "No" at bounding box center [1215, 172] width 35 height 24
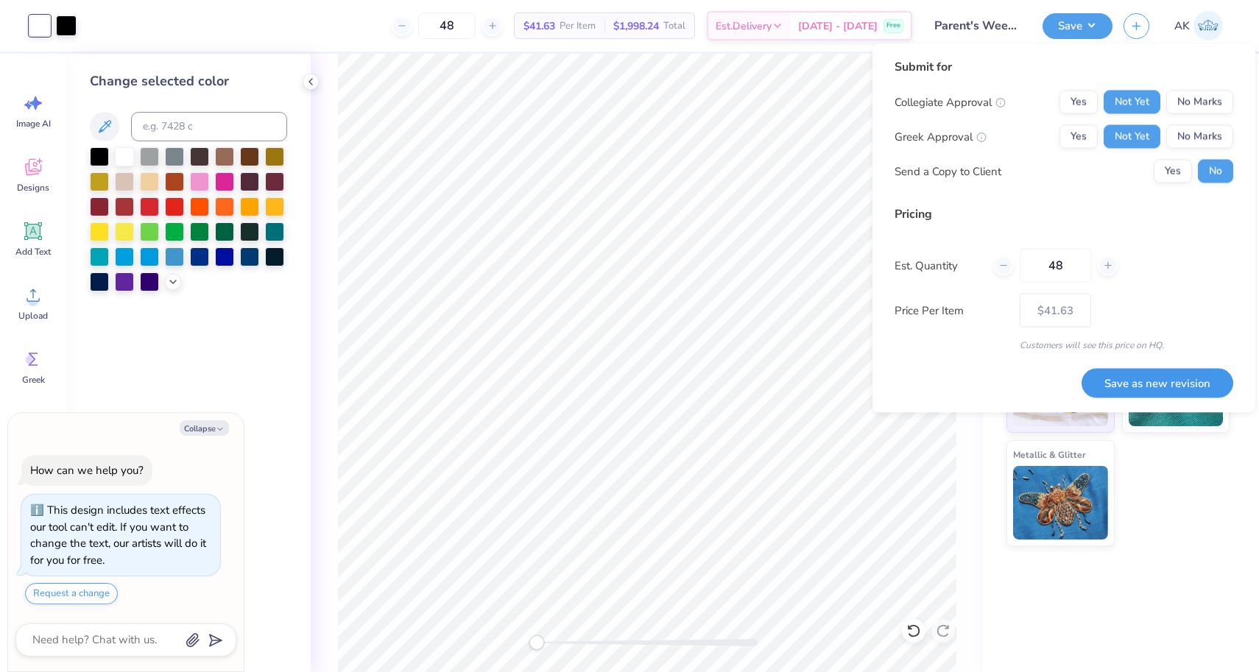
click at [1140, 384] on button "Save as new revision" at bounding box center [1157, 383] width 152 height 30
type textarea "x"
type input "– –"
type textarea "x"
type input "$41.63"
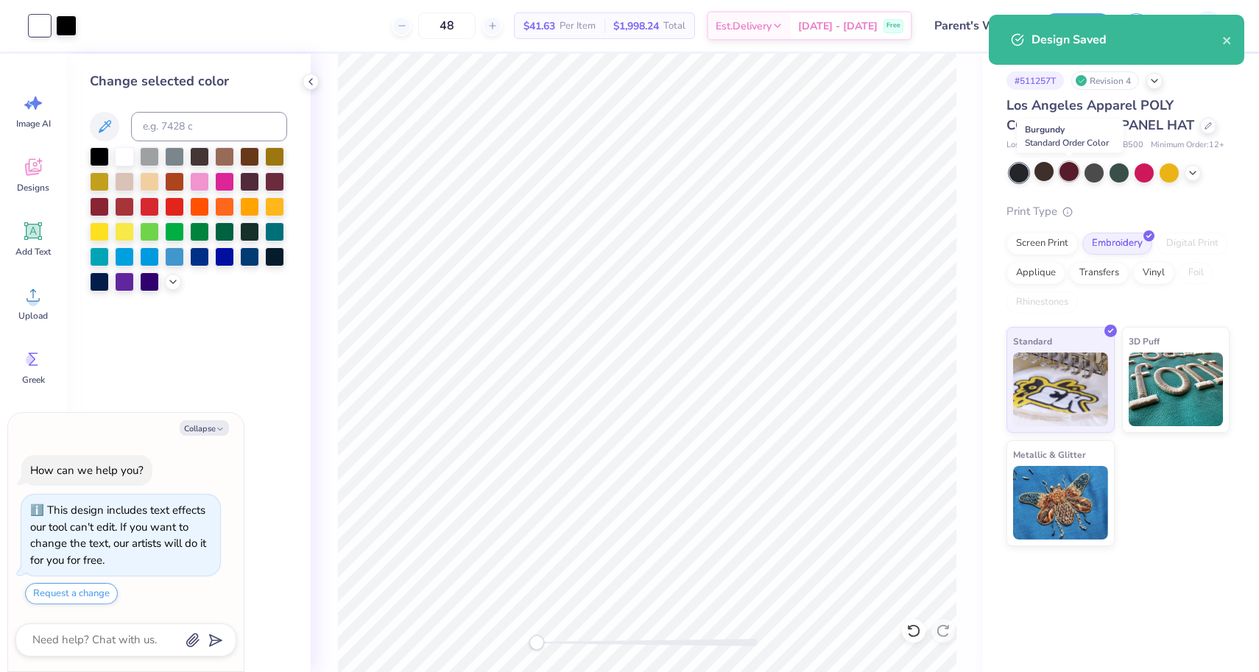
click at [1067, 172] on div at bounding box center [1068, 171] width 19 height 19
click at [1223, 38] on icon "close" at bounding box center [1227, 41] width 10 height 12
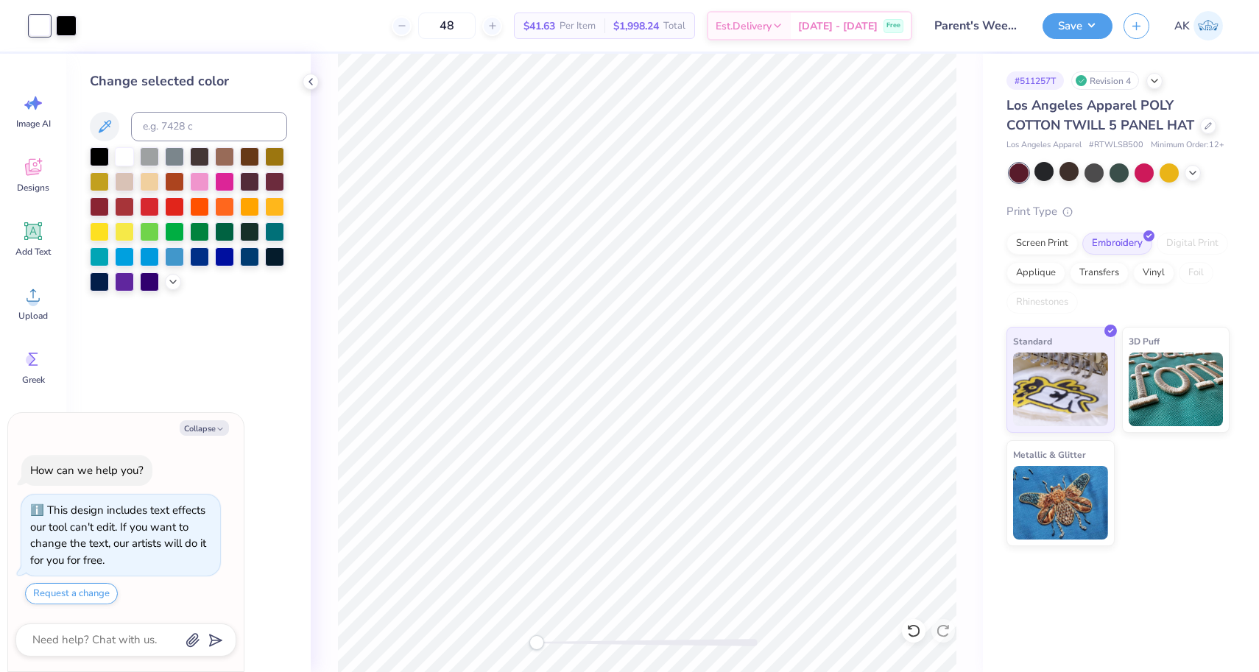
click at [1069, 18] on div "Design Saved" at bounding box center [1116, 15] width 261 height 6
click at [64, 18] on div at bounding box center [66, 24] width 21 height 21
click at [98, 203] on div at bounding box center [99, 205] width 19 height 19
click at [1058, 27] on button "Save" at bounding box center [1077, 24] width 70 height 26
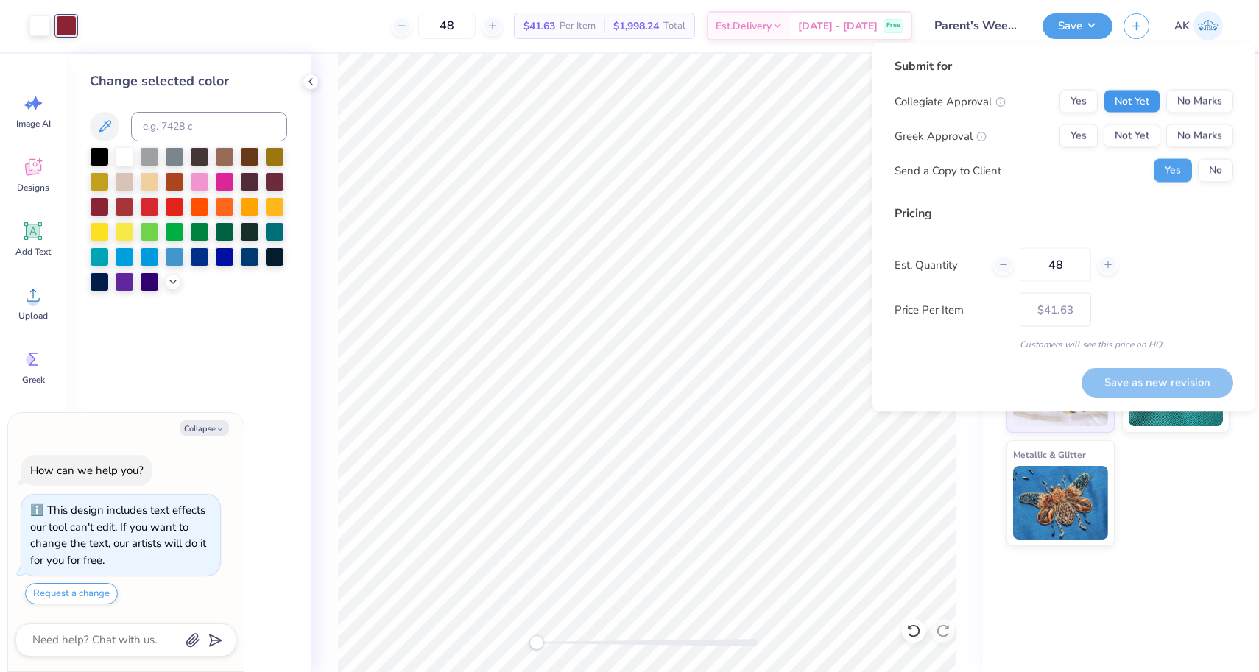
click at [1160, 93] on div "Yes Not Yet No Marks" at bounding box center [1146, 102] width 174 height 24
click at [1145, 103] on button "Not Yet" at bounding box center [1131, 102] width 57 height 24
click at [1145, 127] on button "Not Yet" at bounding box center [1131, 136] width 57 height 24
click at [1203, 166] on button "No" at bounding box center [1215, 171] width 35 height 24
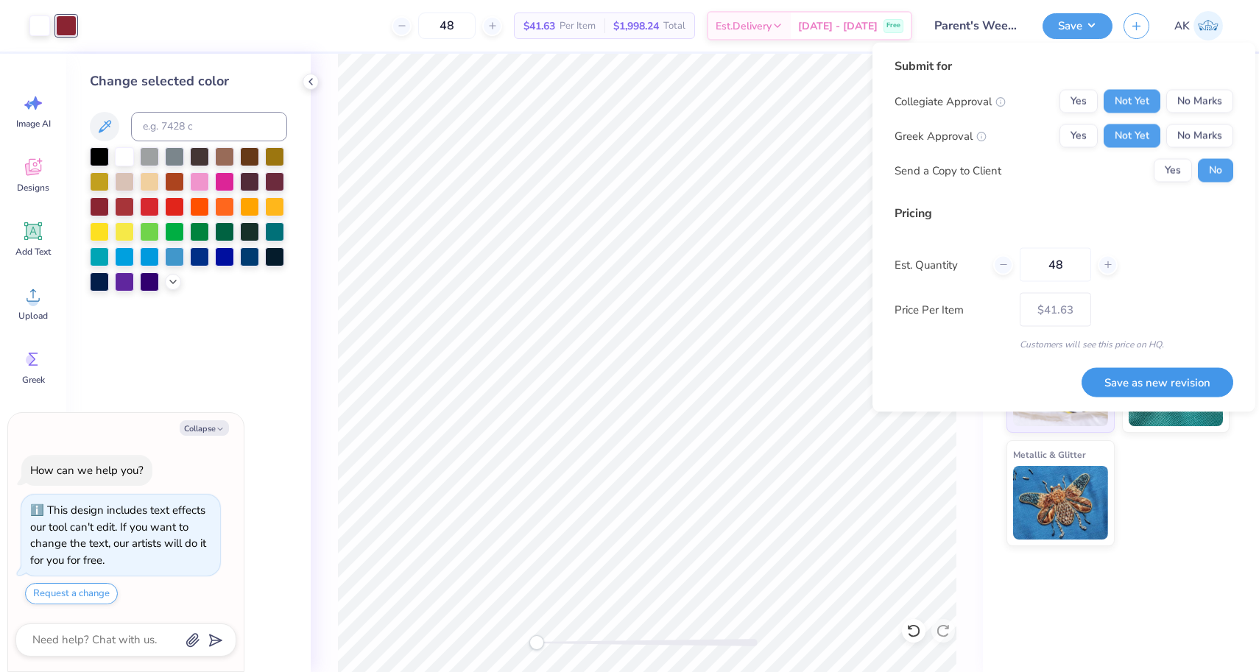
click at [1122, 395] on button "Save as new revision" at bounding box center [1157, 382] width 152 height 30
type textarea "x"
type input "– –"
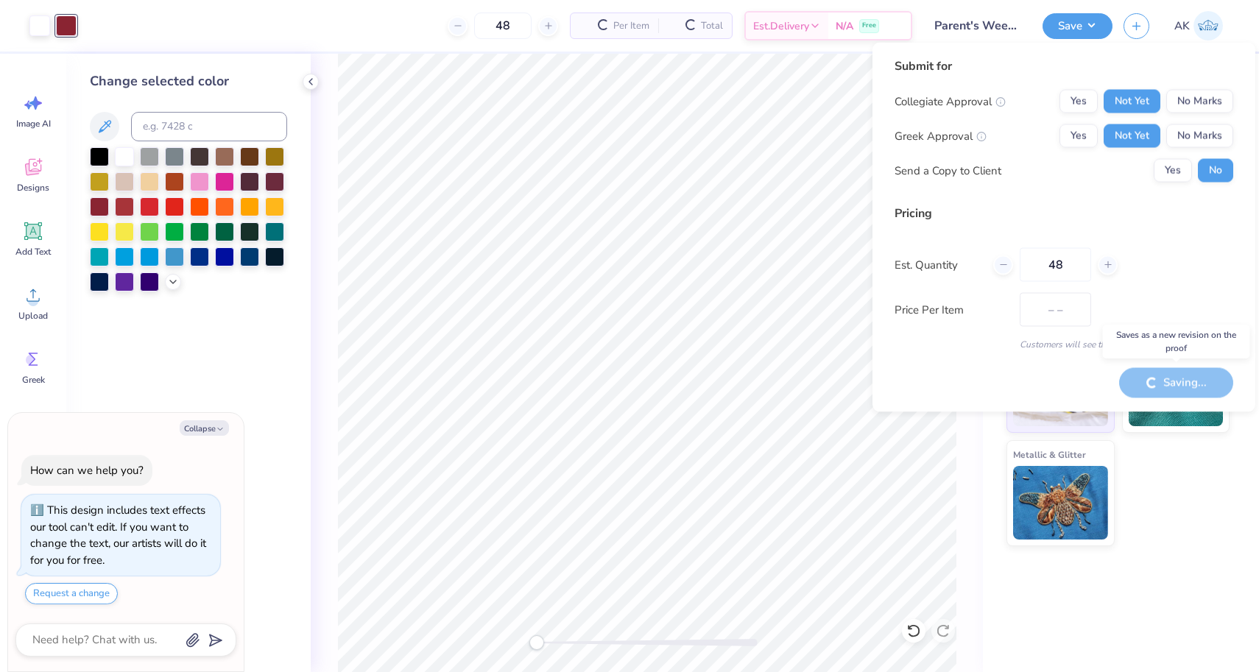
type textarea "x"
type input "$41.63"
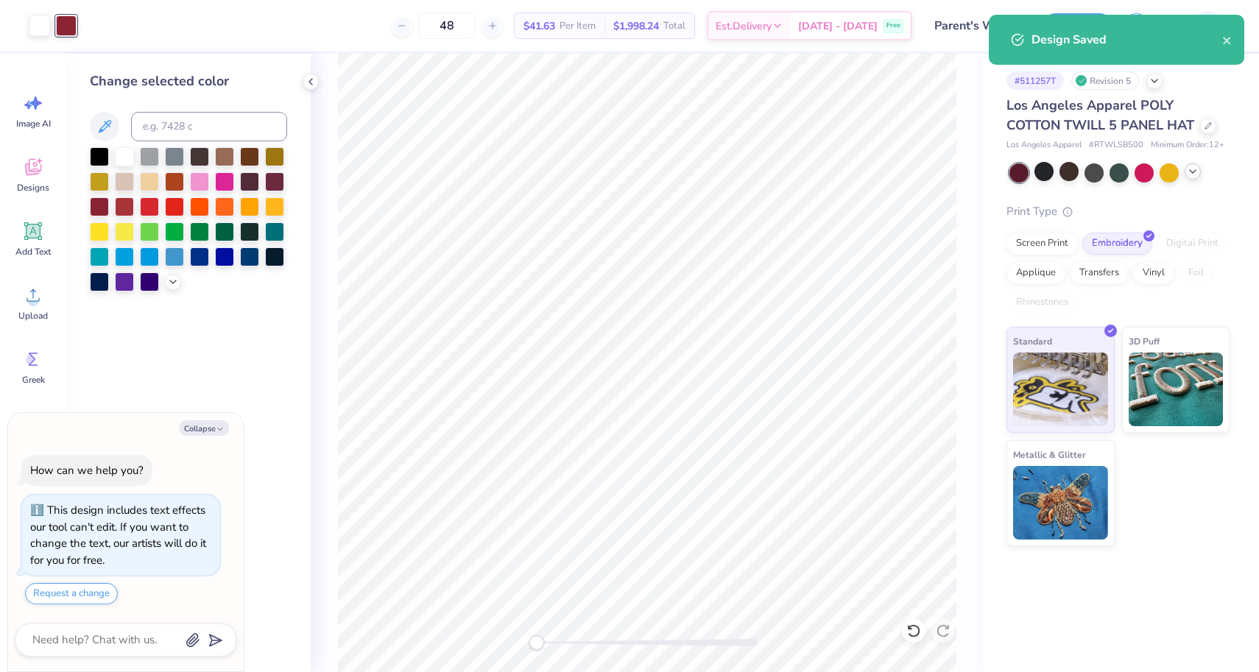
click at [1198, 172] on div at bounding box center [1192, 171] width 16 height 16
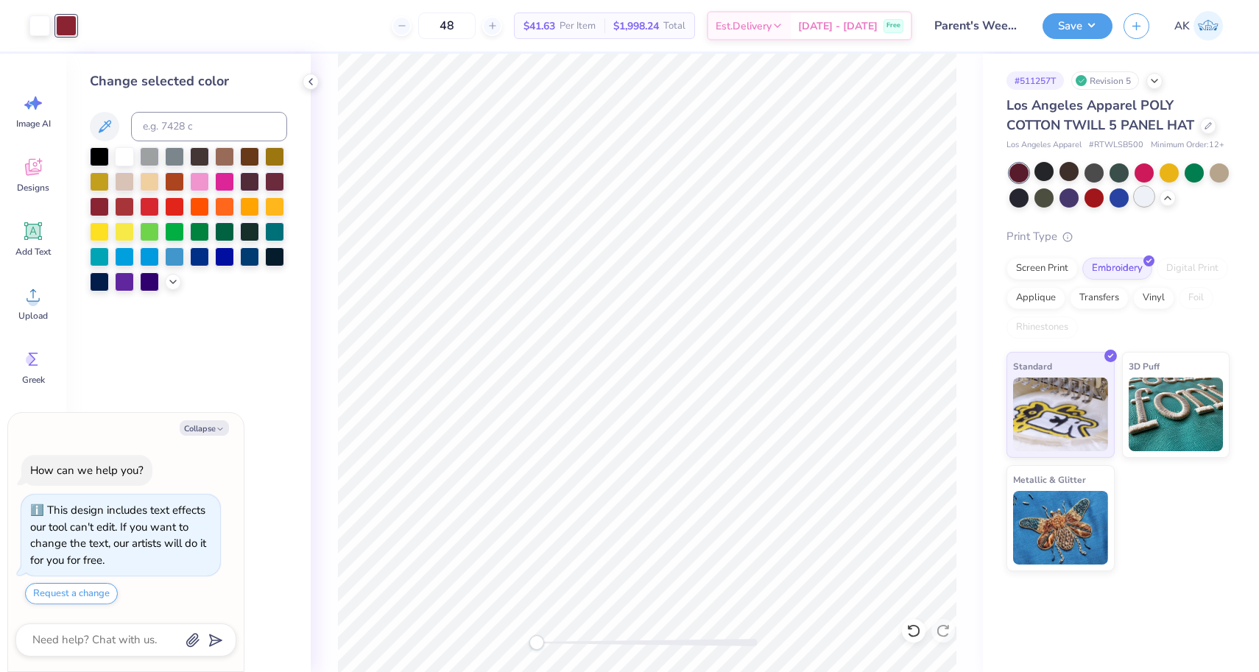
click at [1148, 198] on div at bounding box center [1143, 196] width 19 height 19
click at [147, 162] on div at bounding box center [149, 155] width 19 height 19
click at [41, 17] on div at bounding box center [39, 24] width 21 height 21
click at [104, 202] on div at bounding box center [99, 205] width 19 height 19
click at [66, 29] on div at bounding box center [66, 24] width 21 height 21
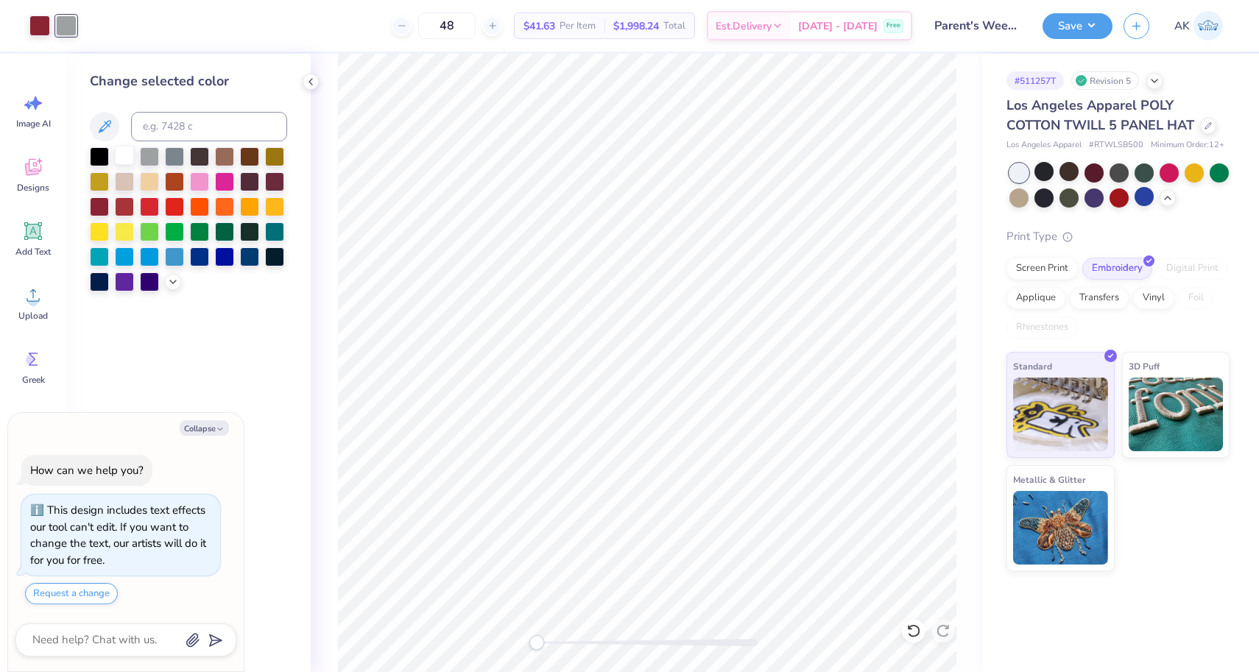
click at [123, 158] on div at bounding box center [124, 155] width 19 height 19
click at [1080, 30] on button "Save" at bounding box center [1077, 24] width 70 height 26
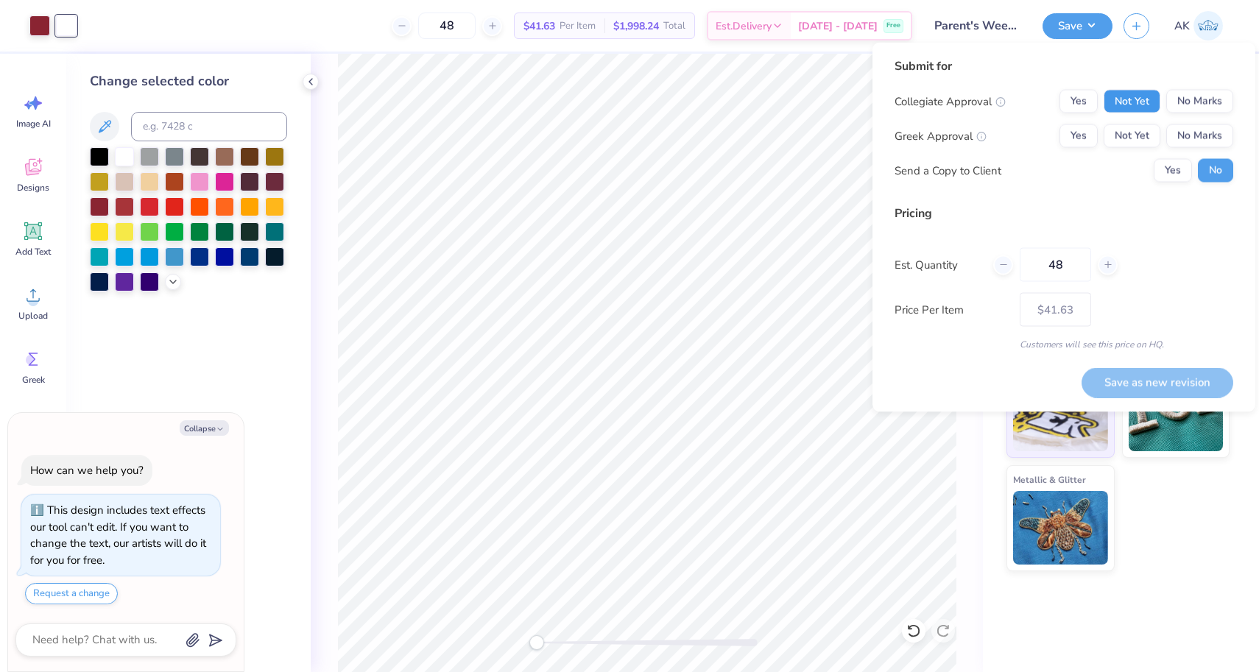
click at [1125, 106] on button "Not Yet" at bounding box center [1131, 102] width 57 height 24
click at [1125, 127] on button "Not Yet" at bounding box center [1131, 136] width 57 height 24
click at [1111, 377] on button "Save as new revision" at bounding box center [1157, 382] width 152 height 30
type textarea "x"
type input "– –"
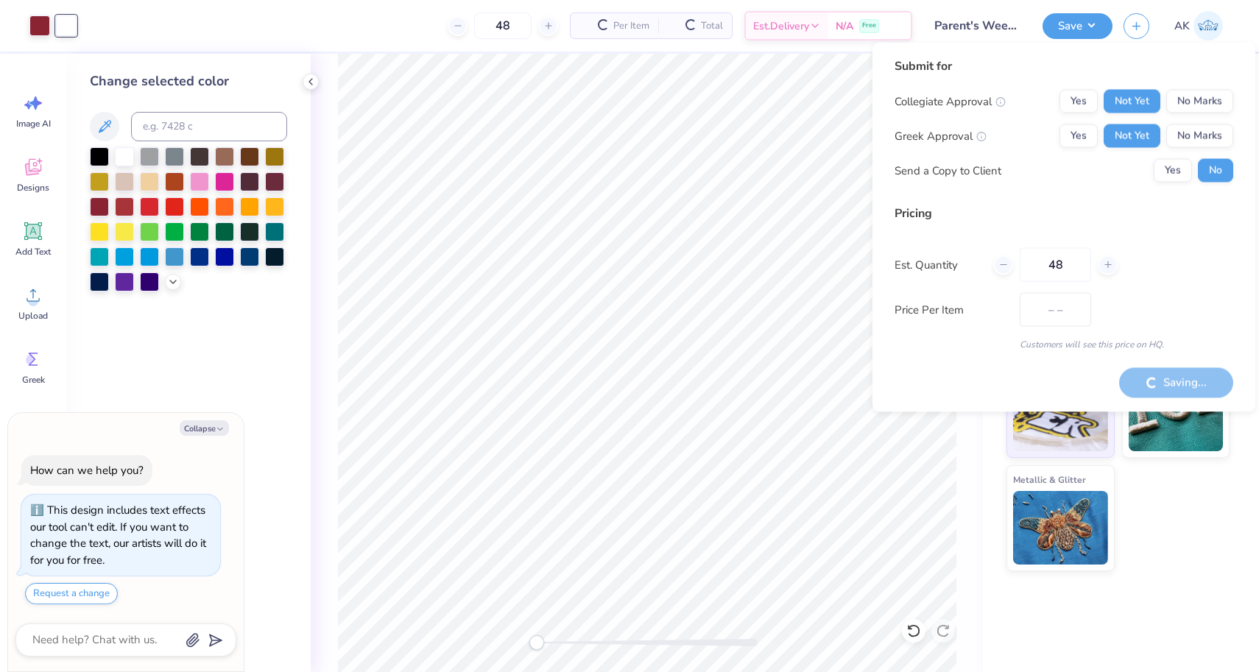
type textarea "x"
type input "$41.63"
type textarea "x"
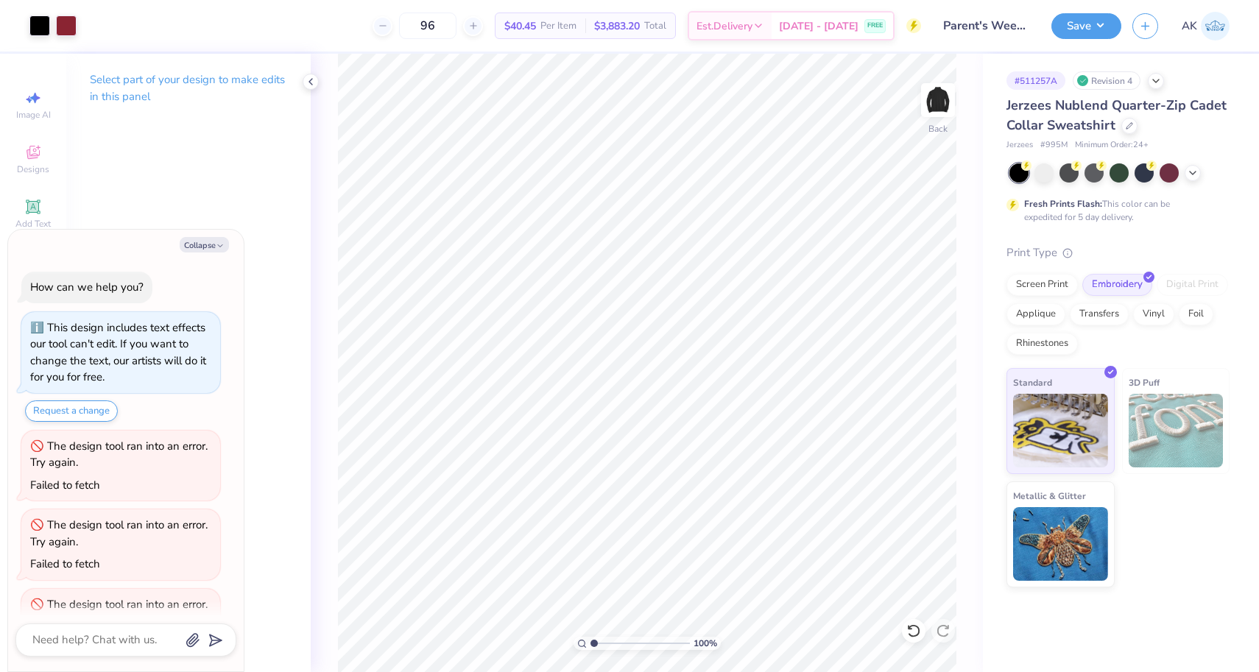
scroll to position [450, 0]
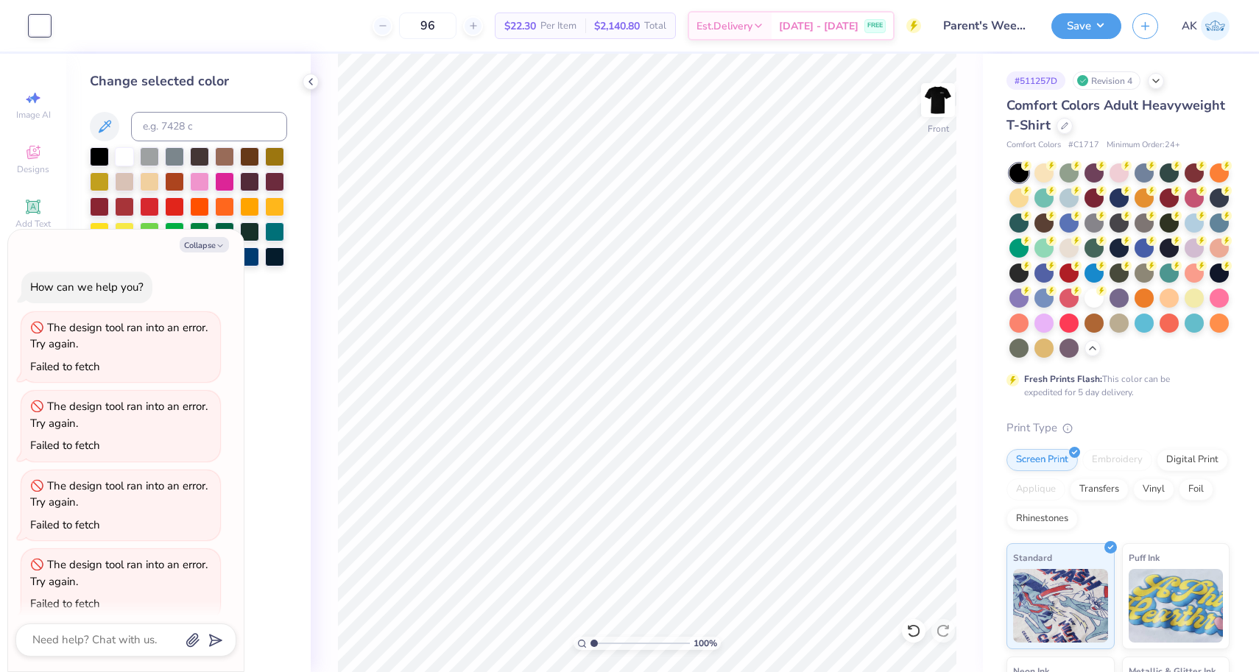
scroll to position [331, 0]
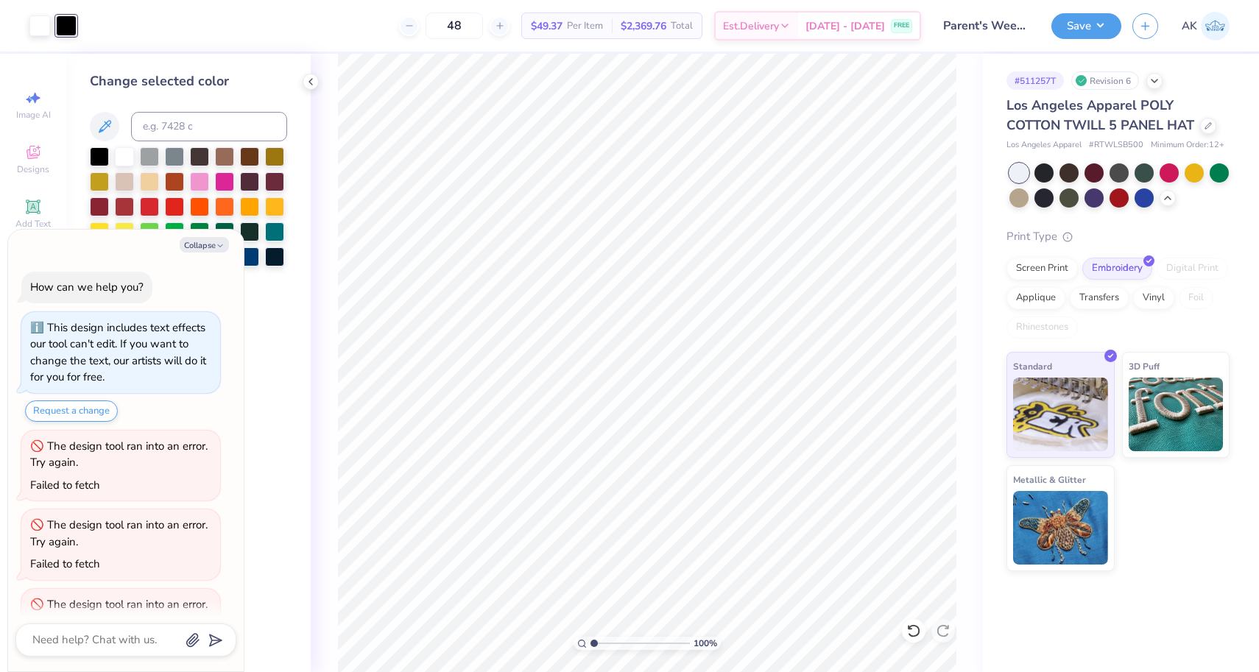
scroll to position [450, 0]
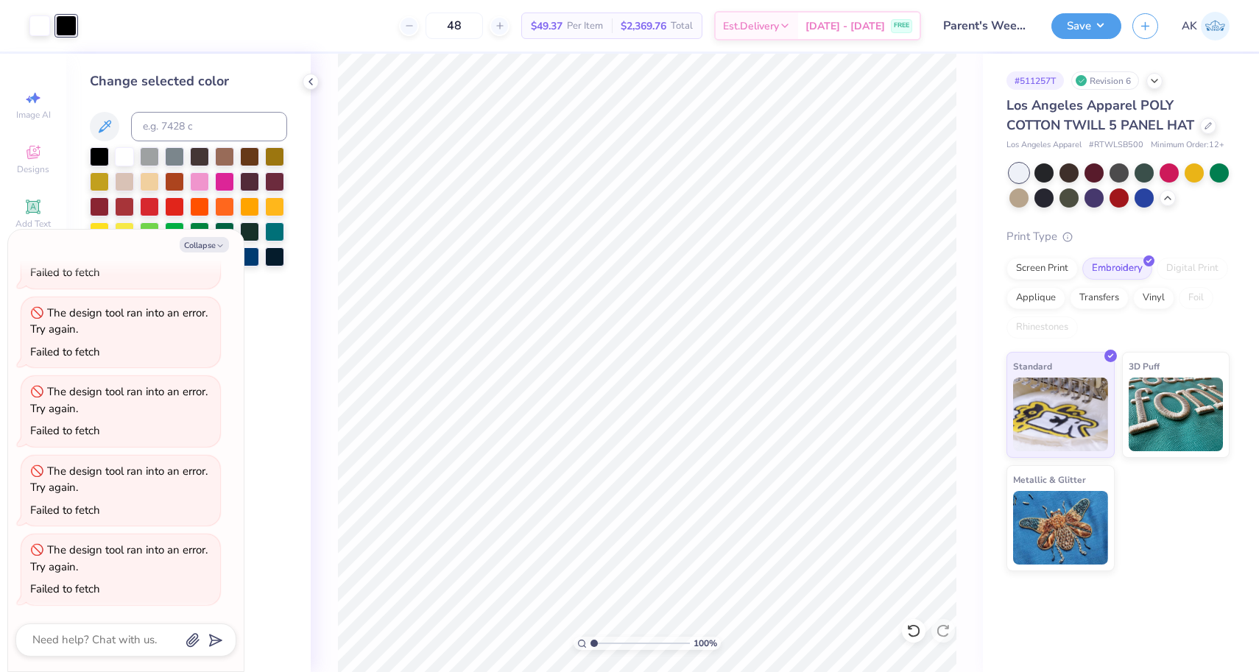
click at [1206, 24] on img at bounding box center [1215, 26] width 29 height 29
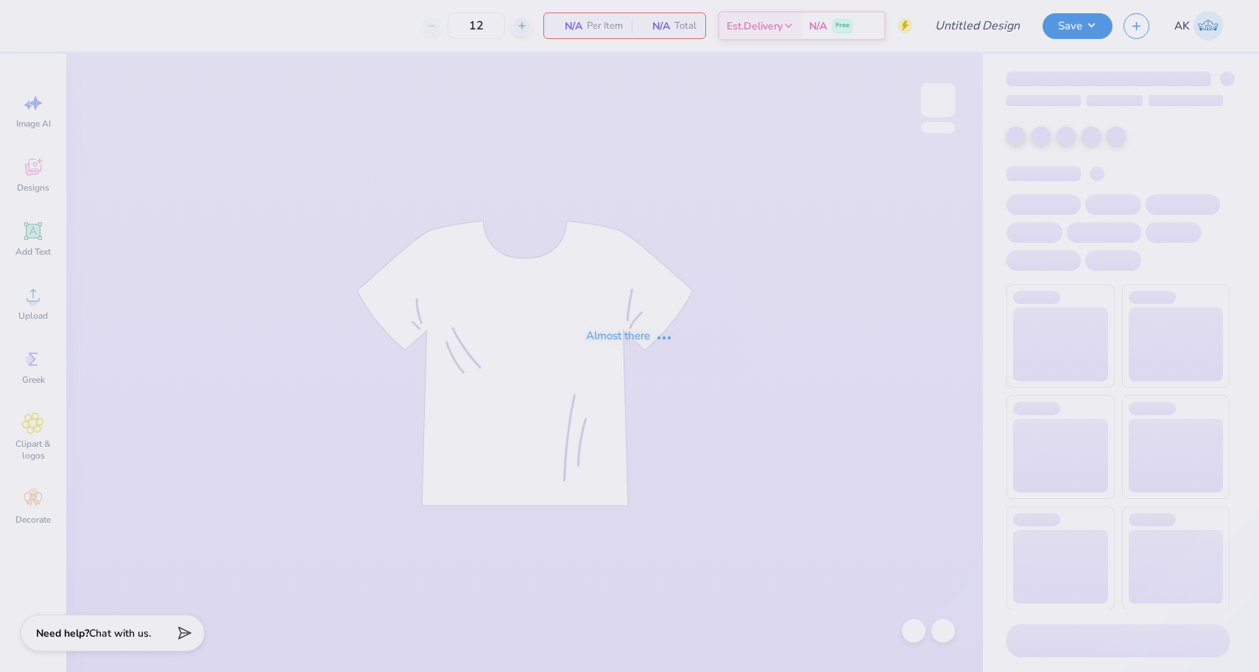
type input "Parent's Weekend"
type input "96"
